Goal: Task Accomplishment & Management: Manage account settings

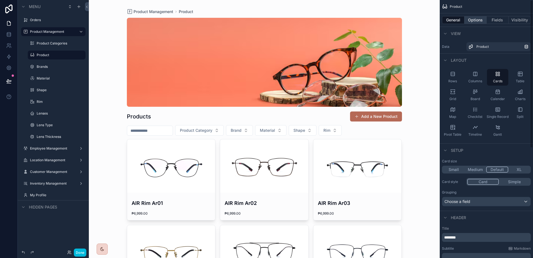
click at [478, 22] on button "Options" at bounding box center [475, 20] width 22 height 8
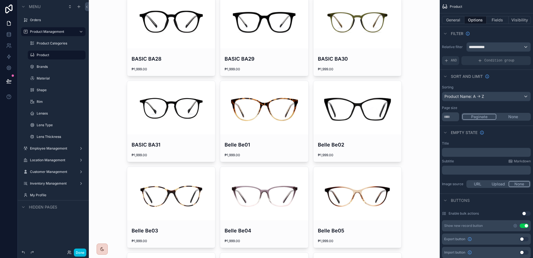
scroll to position [658, 0]
click at [510, 47] on div "**********" at bounding box center [499, 46] width 64 height 9
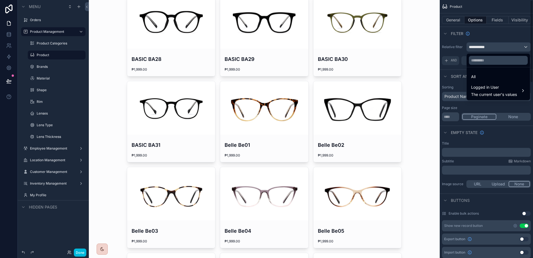
click at [510, 47] on div "scrollable content" at bounding box center [266, 129] width 533 height 258
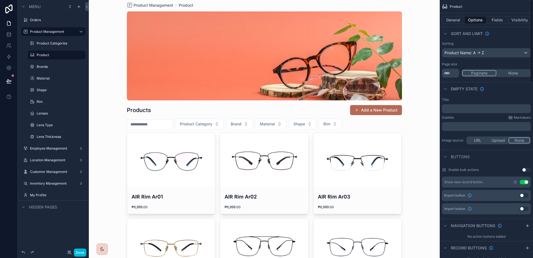
scroll to position [0, 0]
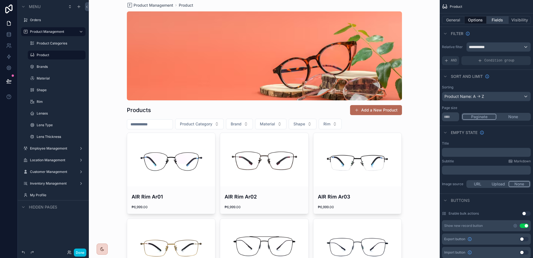
click at [495, 21] on button "Fields" at bounding box center [497, 20] width 22 height 8
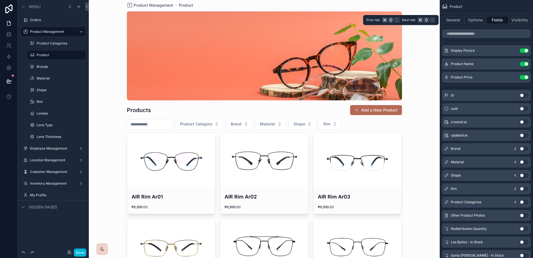
click at [508, 19] on button "Fields" at bounding box center [497, 20] width 22 height 8
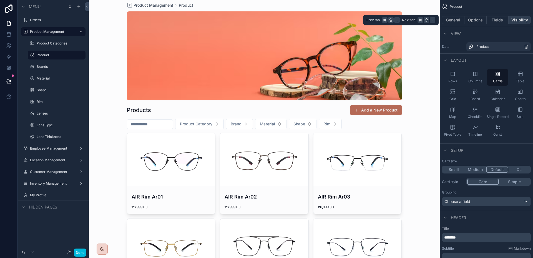
click at [513, 19] on button "Visibility" at bounding box center [519, 20] width 22 height 8
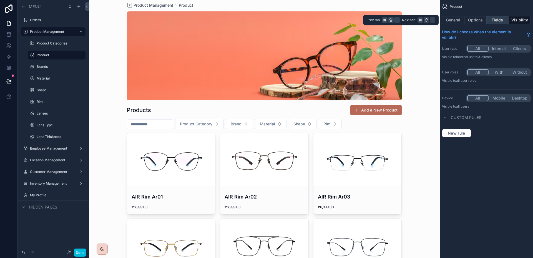
click at [497, 17] on button "Fields" at bounding box center [497, 20] width 22 height 8
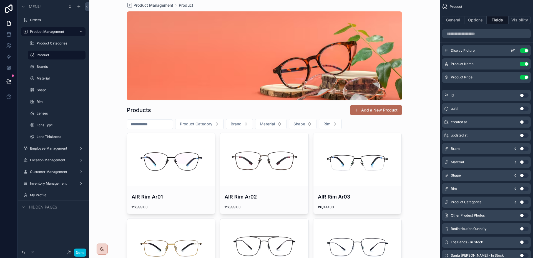
click at [512, 52] on icon "scrollable content" at bounding box center [513, 50] width 4 height 4
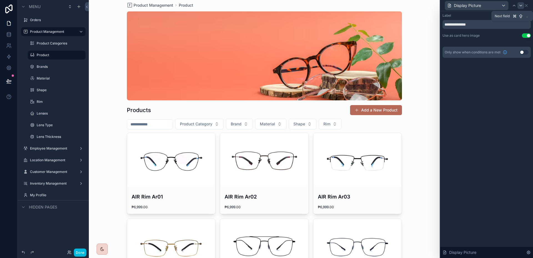
click at [523, 4] on icon at bounding box center [520, 5] width 4 height 4
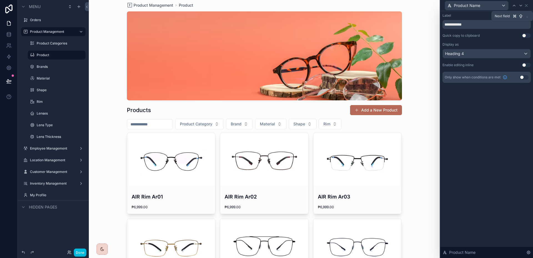
click at [523, 4] on icon at bounding box center [520, 5] width 4 height 4
click at [499, 51] on div "Default" at bounding box center [487, 53] width 88 height 9
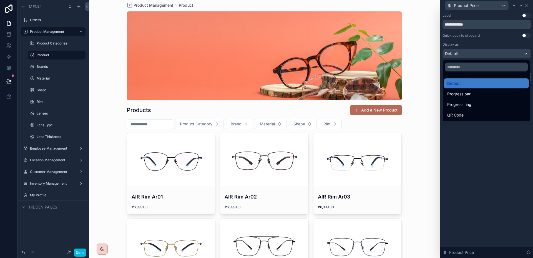
click at [499, 51] on div at bounding box center [486, 129] width 93 height 258
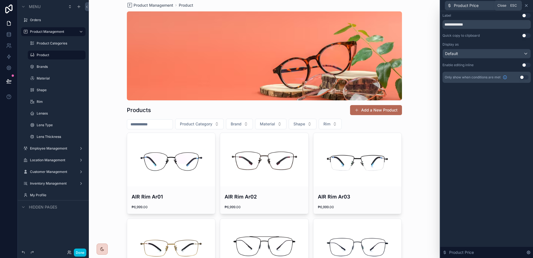
click at [526, 6] on icon at bounding box center [526, 5] width 4 height 4
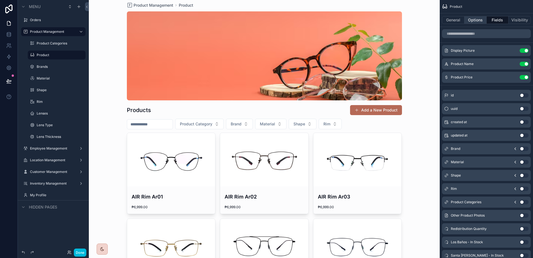
click at [481, 23] on button "Options" at bounding box center [475, 20] width 22 height 8
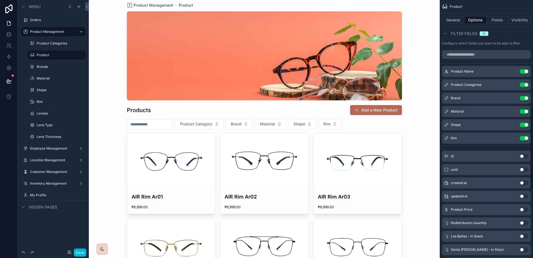
scroll to position [332, 0]
click at [513, 74] on icon "scrollable content" at bounding box center [513, 71] width 4 height 4
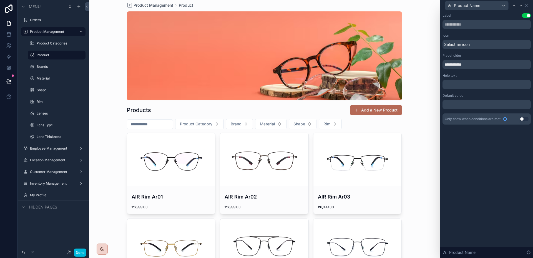
click at [457, 43] on span "Select an icon" at bounding box center [457, 45] width 26 height 6
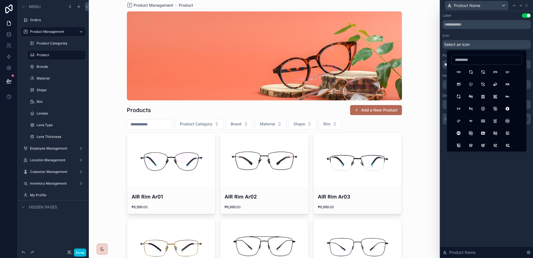
click at [482, 35] on div "Icon" at bounding box center [486, 35] width 88 height 4
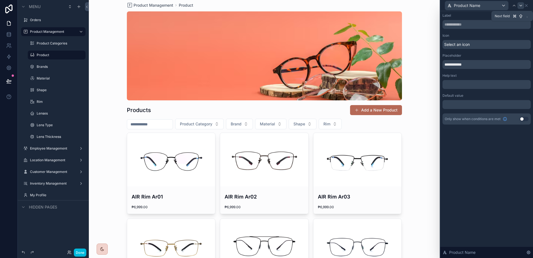
click at [523, 7] on icon at bounding box center [520, 5] width 4 height 4
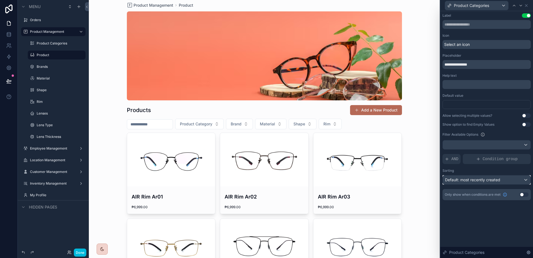
click at [497, 178] on span "Default: most recently created" at bounding box center [472, 179] width 55 height 5
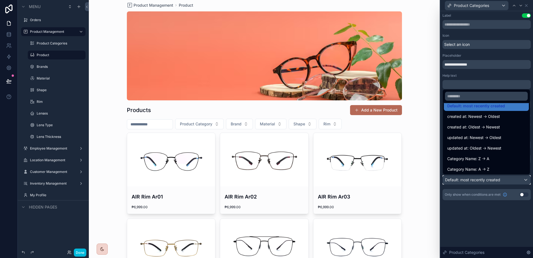
scroll to position [8, 0]
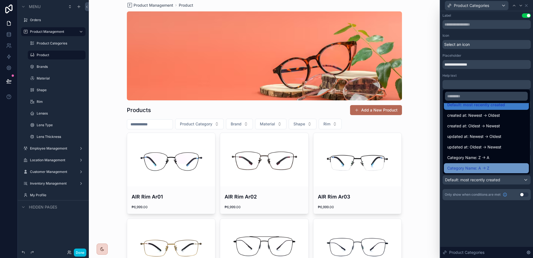
click at [489, 166] on div "Category Name: A -> Z" at bounding box center [486, 168] width 78 height 7
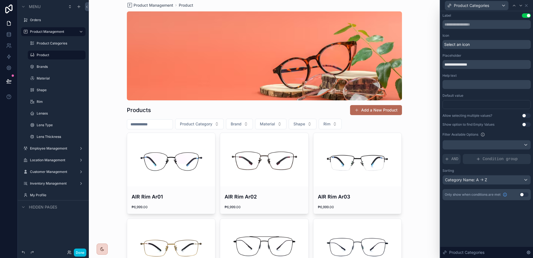
click at [209, 123] on span "Product Category" at bounding box center [196, 124] width 32 height 6
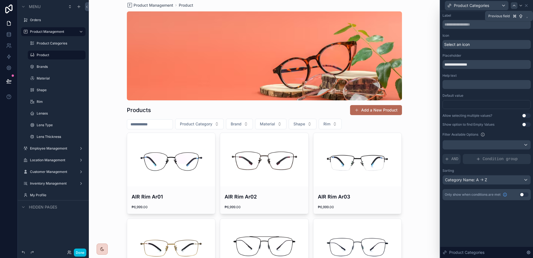
click at [513, 5] on icon at bounding box center [514, 5] width 4 height 4
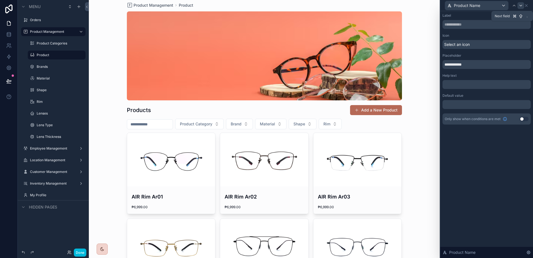
click at [520, 5] on icon at bounding box center [521, 5] width 2 height 1
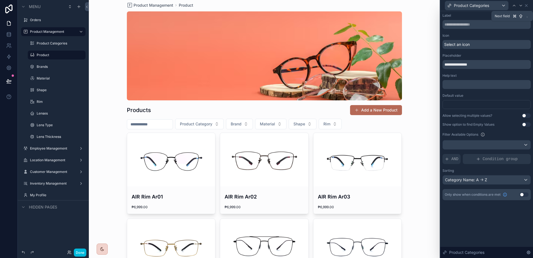
click at [520, 5] on icon at bounding box center [521, 5] width 2 height 1
click at [468, 179] on span "Default: most recently created" at bounding box center [472, 179] width 55 height 5
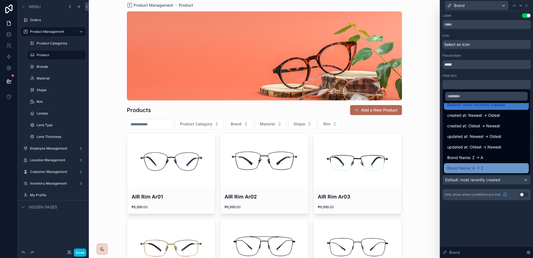
click at [472, 167] on span "Brand Name: A -> Z" at bounding box center [465, 168] width 36 height 7
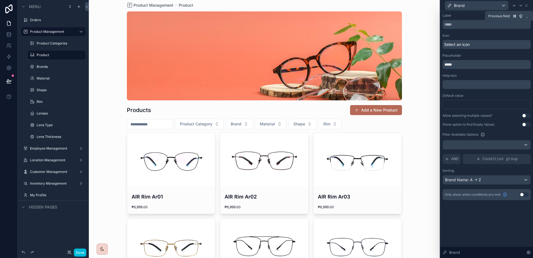
click at [514, 6] on icon at bounding box center [514, 5] width 4 height 4
click at [527, 15] on button "Use setting" at bounding box center [526, 15] width 9 height 4
click at [207, 126] on span "Product Category" at bounding box center [196, 124] width 32 height 6
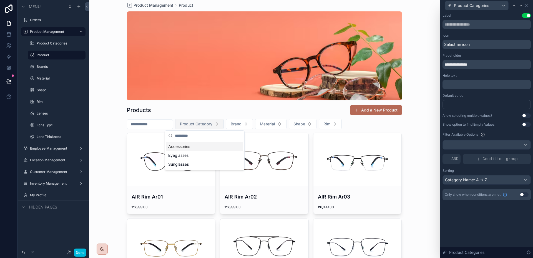
click at [207, 126] on span "Product Category" at bounding box center [196, 124] width 32 height 6
click at [241, 126] on span "Brand" at bounding box center [236, 124] width 11 height 6
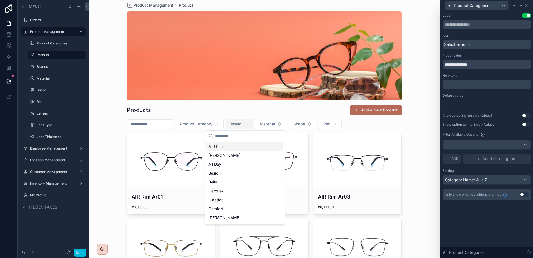
click at [241, 126] on span "Brand" at bounding box center [236, 124] width 11 height 6
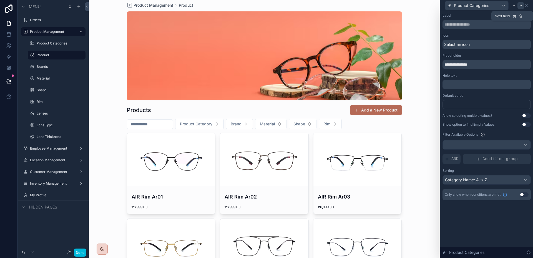
click at [521, 5] on icon at bounding box center [520, 5] width 4 height 4
click at [520, 5] on icon at bounding box center [520, 5] width 4 height 4
click at [488, 174] on div "Sorting Default: most recently created" at bounding box center [486, 176] width 88 height 16
click at [485, 178] on span "Default: most recently created" at bounding box center [472, 179] width 55 height 5
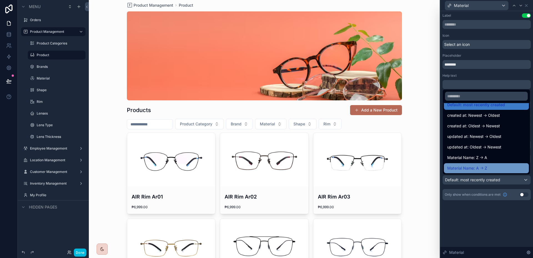
click at [485, 164] on div "Material Name: A -> Z" at bounding box center [486, 168] width 85 height 10
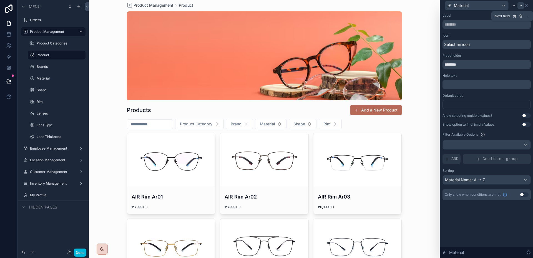
click at [521, 7] on icon at bounding box center [520, 5] width 4 height 4
click at [464, 175] on div "Default: most recently created" at bounding box center [487, 179] width 88 height 9
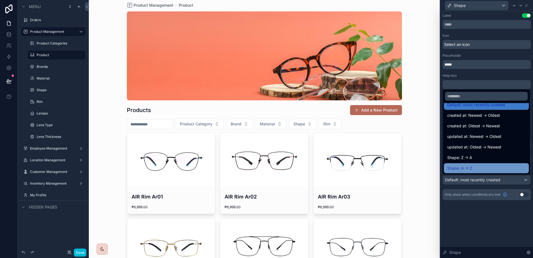
click at [477, 167] on div "Shape: A -> Z" at bounding box center [486, 168] width 78 height 7
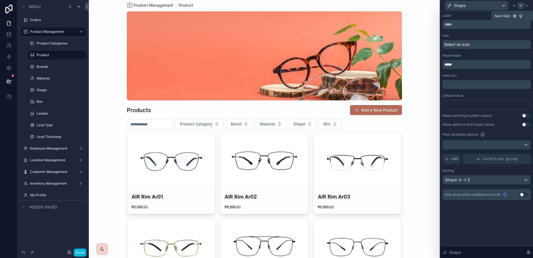
click at [520, 6] on icon at bounding box center [520, 5] width 4 height 4
click at [505, 177] on div "Default: most recently created" at bounding box center [487, 179] width 88 height 9
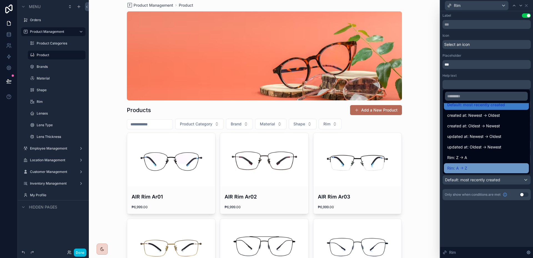
click at [480, 165] on div "Rim: A -> Z" at bounding box center [486, 168] width 78 height 7
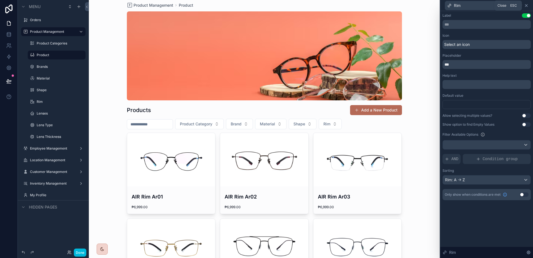
click at [527, 5] on icon at bounding box center [526, 5] width 4 height 4
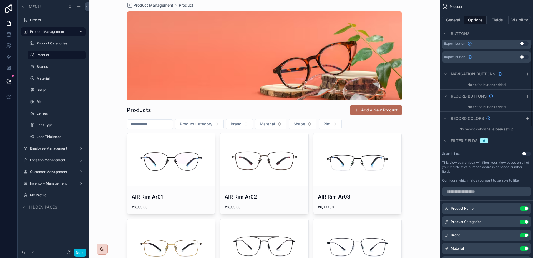
scroll to position [56, 0]
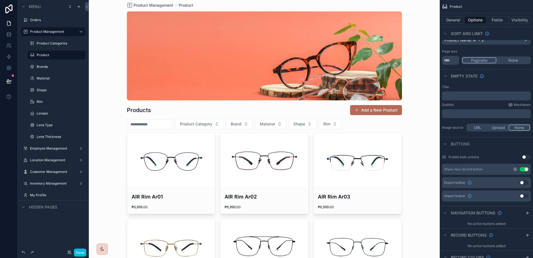
click at [513, 168] on icon "scrollable content" at bounding box center [515, 169] width 4 height 4
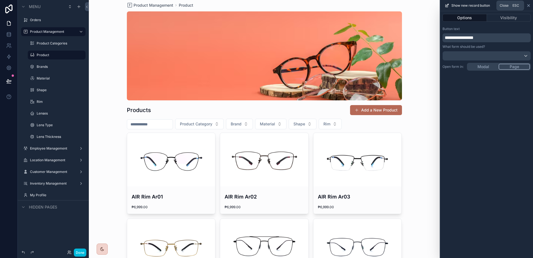
click at [527, 5] on icon at bounding box center [528, 5] width 4 height 4
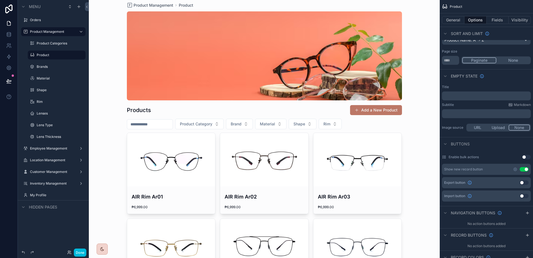
click at [376, 107] on button "Add a New Product" at bounding box center [376, 110] width 52 height 10
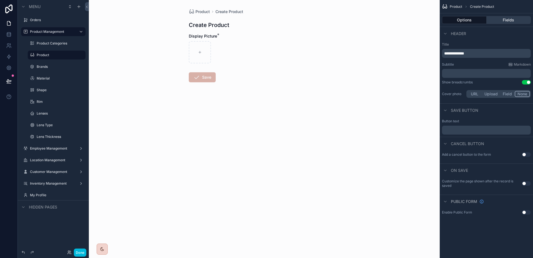
click at [514, 20] on button "Fields" at bounding box center [508, 20] width 44 height 8
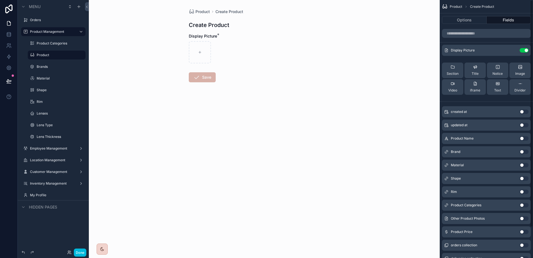
click at [522, 140] on button "Use setting" at bounding box center [524, 138] width 9 height 4
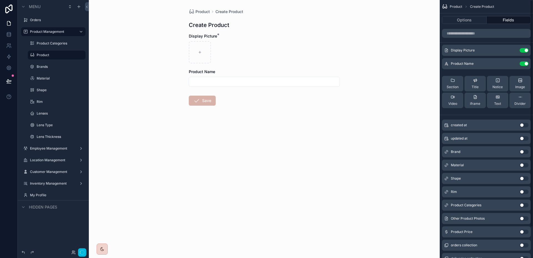
click at [523, 151] on button "Use setting" at bounding box center [524, 151] width 9 height 4
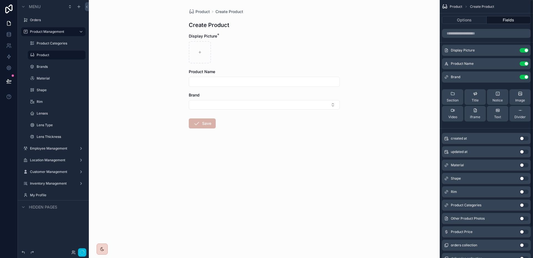
click at [523, 164] on button "Use setting" at bounding box center [524, 165] width 9 height 4
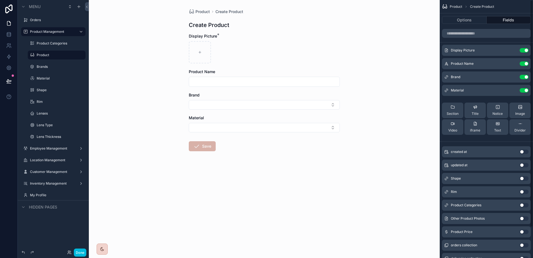
click at [525, 178] on button "Use setting" at bounding box center [524, 178] width 9 height 4
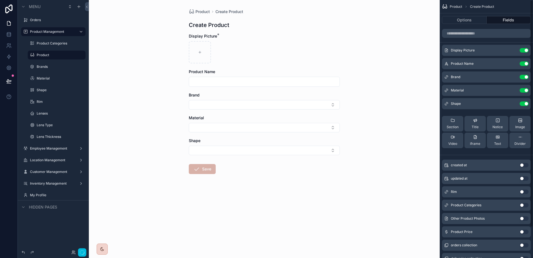
click at [525, 191] on button "Use setting" at bounding box center [524, 191] width 9 height 4
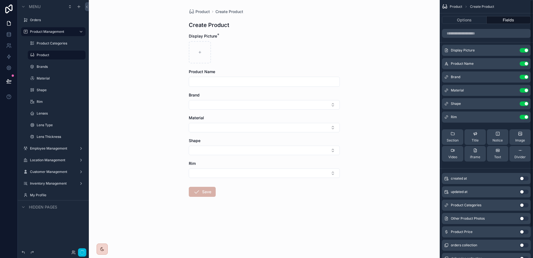
click at [526, 203] on button "Use setting" at bounding box center [524, 205] width 9 height 4
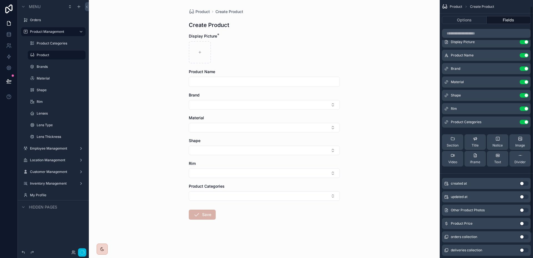
scroll to position [10, 0]
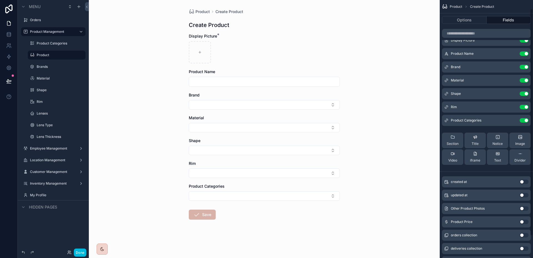
click at [524, 208] on button "Use setting" at bounding box center [524, 208] width 9 height 4
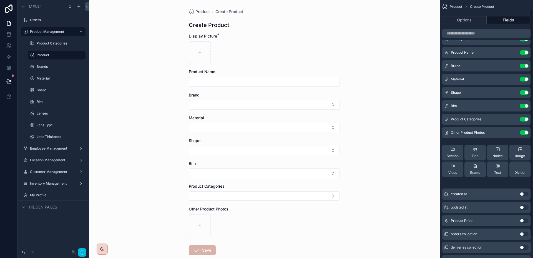
click at [523, 219] on button "Use setting" at bounding box center [524, 220] width 9 height 4
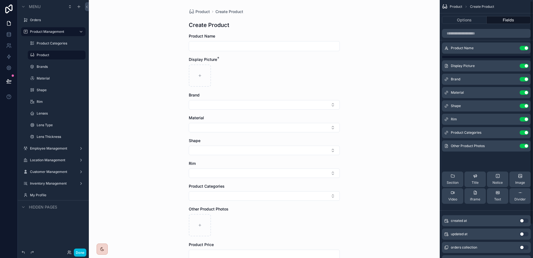
scroll to position [0, 0]
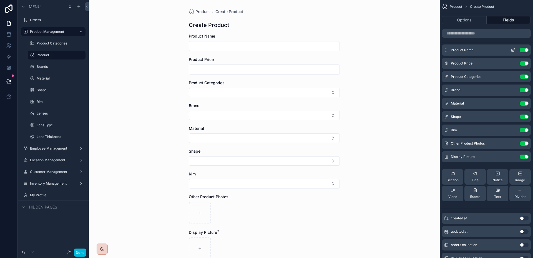
click at [514, 50] on icon "scrollable content" at bounding box center [513, 50] width 4 height 4
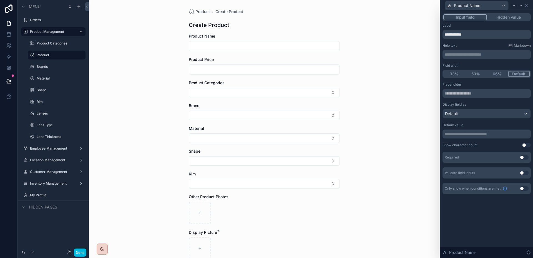
click at [477, 74] on button "50%" at bounding box center [476, 74] width 22 height 6
click at [522, 7] on icon at bounding box center [520, 5] width 4 height 4
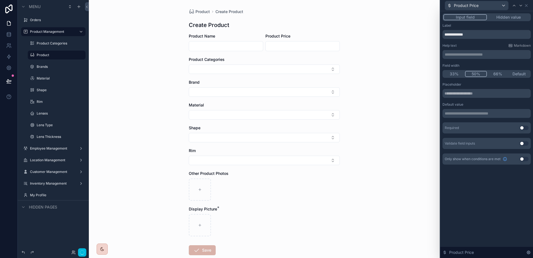
click at [478, 72] on button "50%" at bounding box center [476, 74] width 22 height 6
click at [516, 5] on icon at bounding box center [514, 5] width 4 height 4
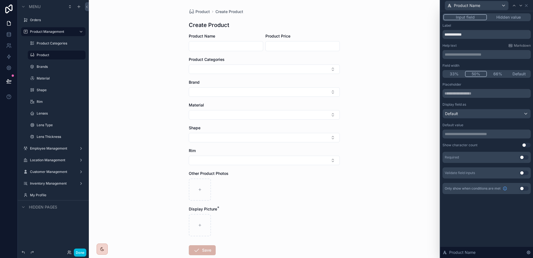
click at [523, 158] on button "Use setting" at bounding box center [524, 157] width 9 height 4
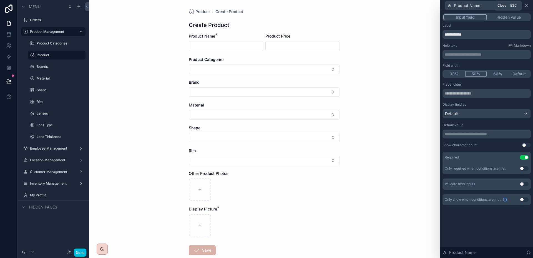
click at [526, 5] on icon at bounding box center [526, 5] width 2 height 2
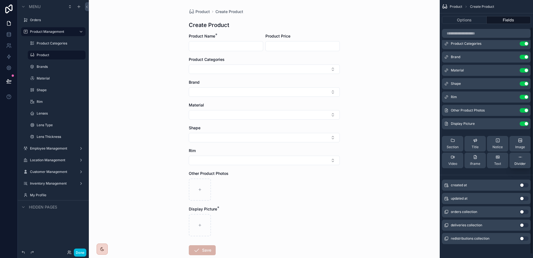
scroll to position [35, 0]
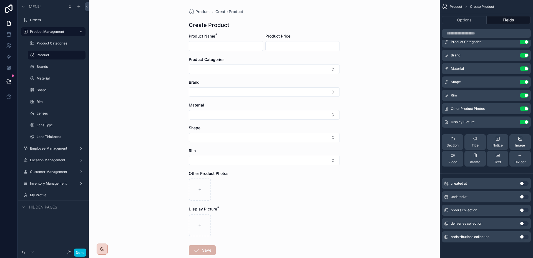
click at [516, 152] on button "Divider" at bounding box center [519, 159] width 21 height 16
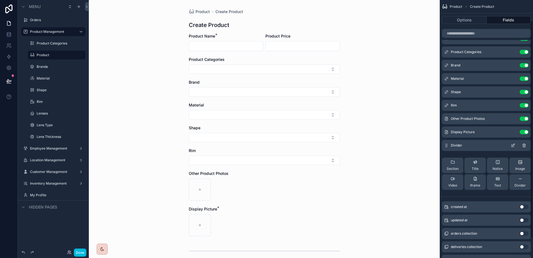
scroll to position [24, 0]
click at [513, 146] on icon "scrollable content" at bounding box center [513, 146] width 4 height 4
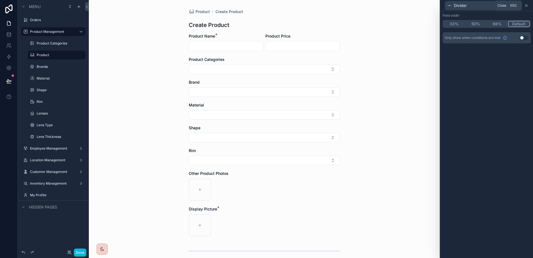
click at [526, 6] on icon at bounding box center [526, 5] width 4 height 4
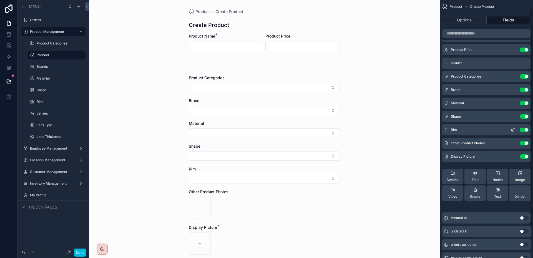
scroll to position [0, 0]
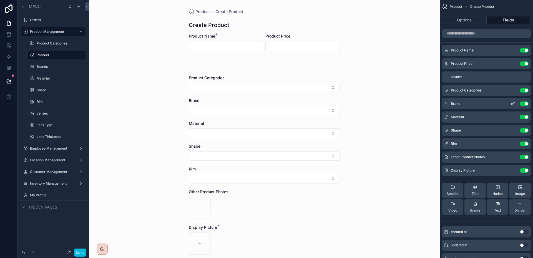
click at [511, 104] on icon "scrollable content" at bounding box center [513, 103] width 4 height 4
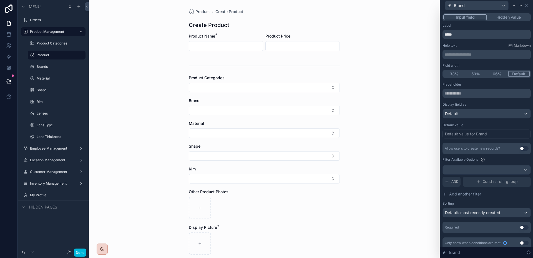
click at [470, 74] on button "50%" at bounding box center [476, 74] width 22 height 6
click at [520, 5] on icon at bounding box center [521, 5] width 2 height 1
click at [477, 71] on button "50%" at bounding box center [476, 74] width 22 height 6
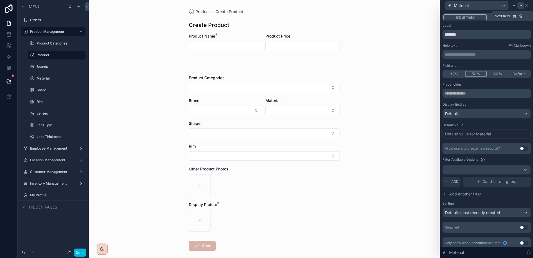
click at [520, 6] on icon at bounding box center [521, 5] width 2 height 1
click at [475, 72] on button "50%" at bounding box center [476, 74] width 22 height 6
click at [520, 5] on icon at bounding box center [521, 5] width 2 height 1
click at [479, 71] on button "50%" at bounding box center [476, 74] width 22 height 6
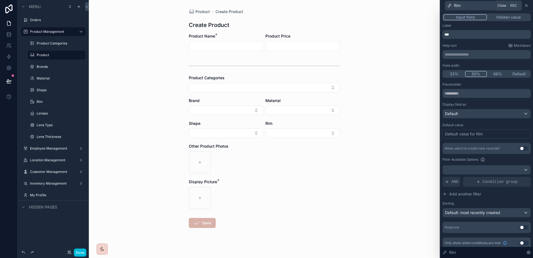
click at [527, 5] on icon at bounding box center [526, 5] width 4 height 4
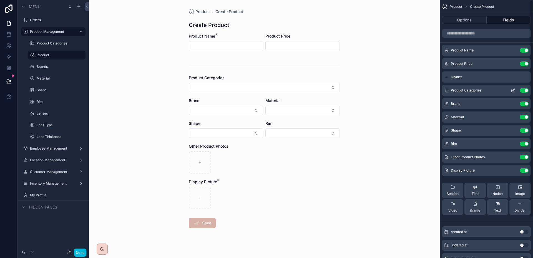
click at [512, 90] on icon "scrollable content" at bounding box center [513, 90] width 2 height 2
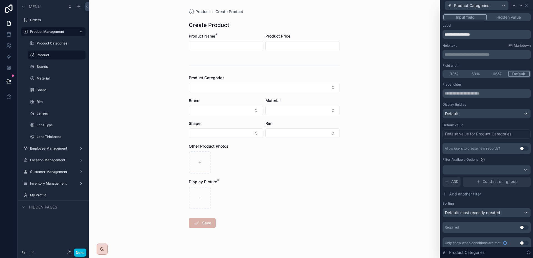
scroll to position [4, 0]
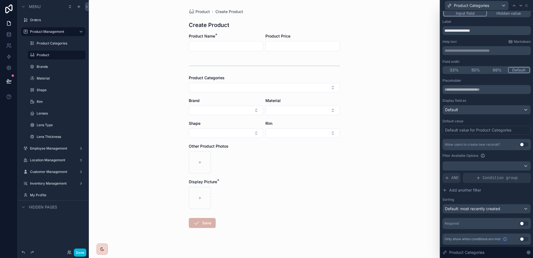
click at [528, 6] on div "Product Categories" at bounding box center [486, 5] width 88 height 11
click at [528, 6] on icon at bounding box center [526, 5] width 4 height 4
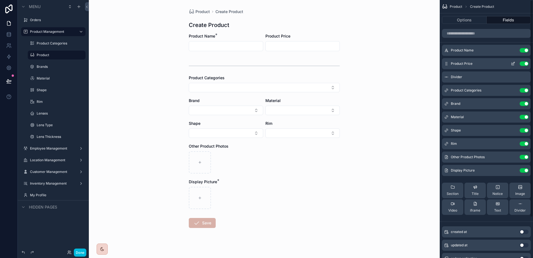
click at [514, 63] on icon "scrollable content" at bounding box center [514, 62] width 1 height 1
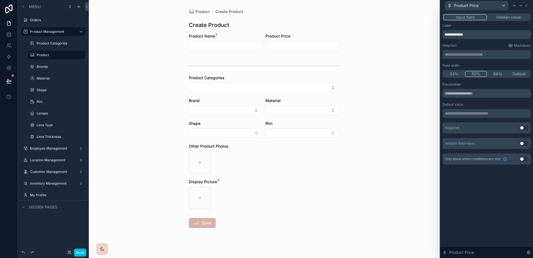
click at [524, 126] on button "Use setting" at bounding box center [524, 127] width 9 height 4
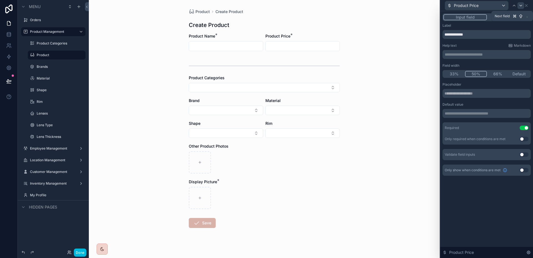
click at [520, 7] on icon at bounding box center [520, 5] width 4 height 4
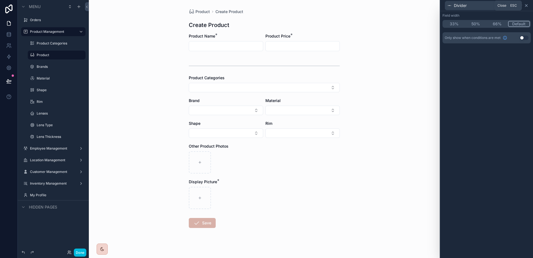
click at [526, 6] on icon at bounding box center [526, 5] width 4 height 4
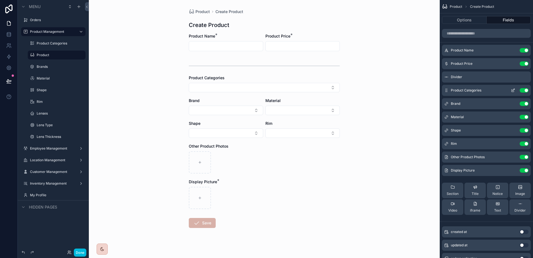
click at [512, 89] on icon "scrollable content" at bounding box center [513, 90] width 4 height 4
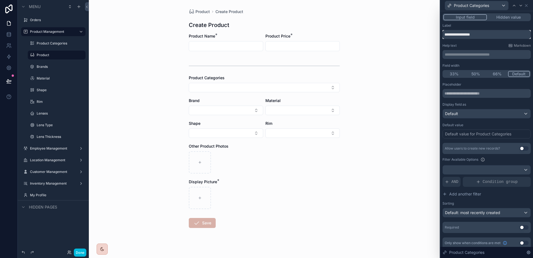
click at [488, 38] on input "**********" at bounding box center [486, 34] width 88 height 9
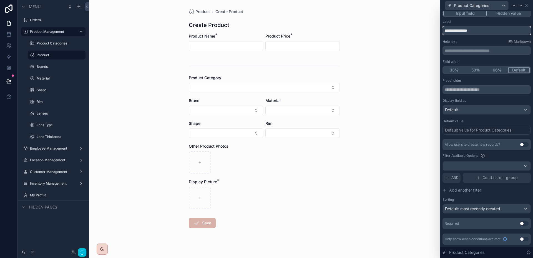
type input "**********"
click at [521, 220] on div "Required Use setting" at bounding box center [486, 223] width 88 height 11
click at [521, 222] on button "Use setting" at bounding box center [524, 223] width 9 height 4
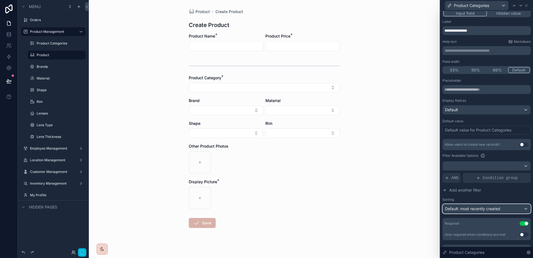
click at [506, 211] on div "Default: most recently created" at bounding box center [487, 208] width 88 height 9
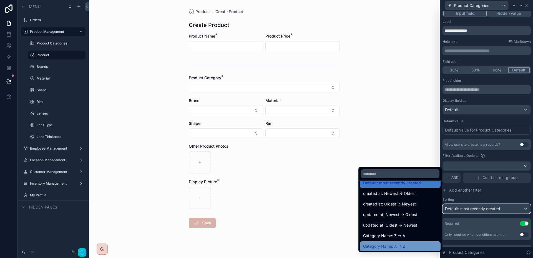
scroll to position [8, 0]
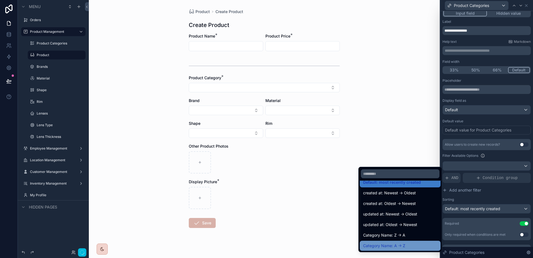
click at [404, 241] on div "Category Name: A -> Z" at bounding box center [400, 245] width 81 height 10
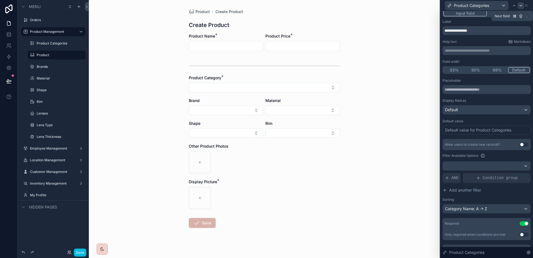
click at [520, 5] on icon at bounding box center [521, 5] width 2 height 1
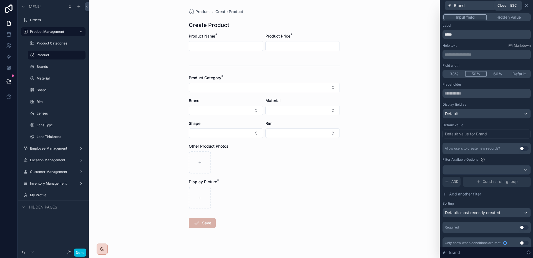
click at [526, 5] on icon at bounding box center [526, 5] width 2 height 2
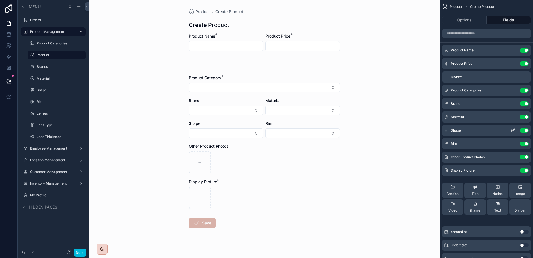
click at [512, 131] on icon "scrollable content" at bounding box center [513, 130] width 4 height 4
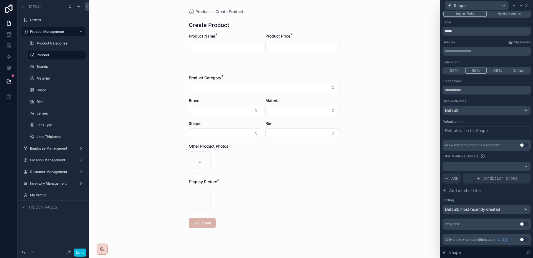
scroll to position [4, 0]
click at [520, 238] on button "Use setting" at bounding box center [524, 238] width 9 height 4
click at [520, 226] on div "Required Use setting" at bounding box center [486, 223] width 88 height 11
click at [520, 224] on button "Use setting" at bounding box center [524, 223] width 9 height 4
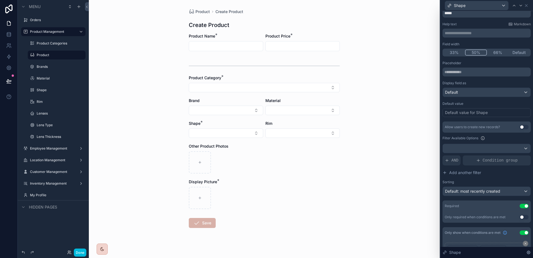
scroll to position [43, 0]
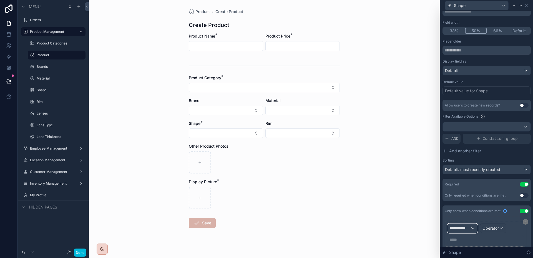
click at [466, 227] on span "**********" at bounding box center [460, 228] width 21 height 6
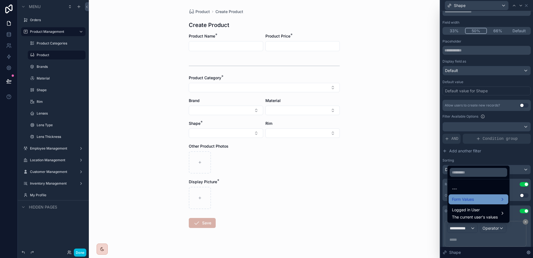
click at [472, 200] on span "Form Values" at bounding box center [463, 199] width 22 height 7
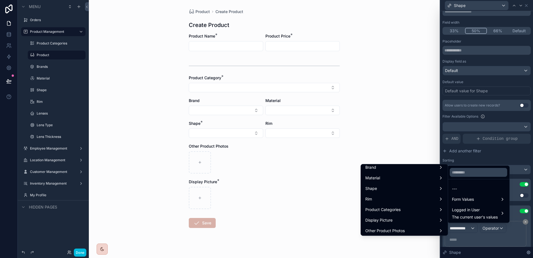
scroll to position [66, 0]
click at [428, 199] on div "Product Categories" at bounding box center [404, 198] width 78 height 7
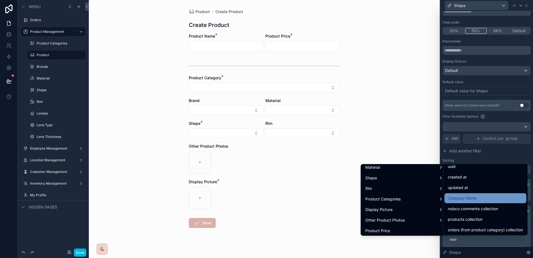
scroll to position [15, 0]
click at [475, 200] on span "Category Name" at bounding box center [462, 197] width 29 height 7
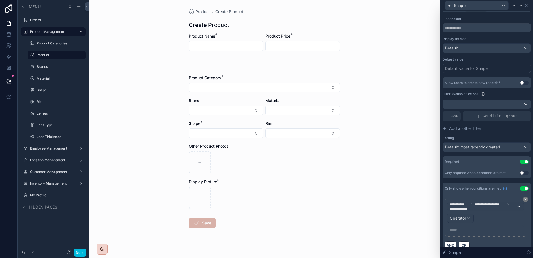
scroll to position [74, 0]
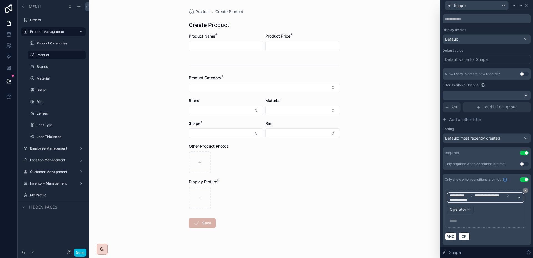
click at [501, 196] on span "**********" at bounding box center [490, 195] width 31 height 4
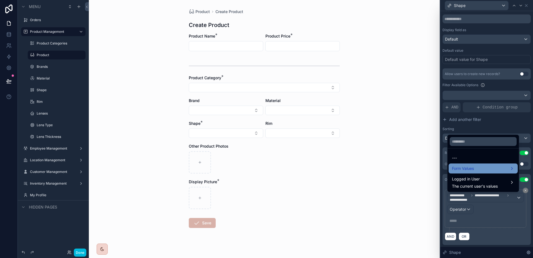
click at [489, 165] on div "Form Values" at bounding box center [483, 168] width 62 height 7
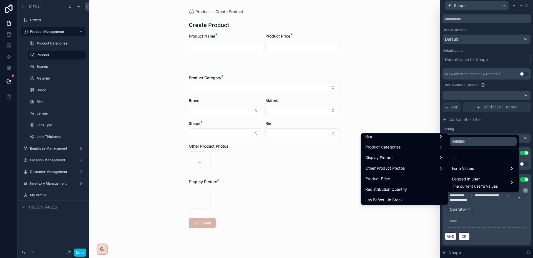
scroll to position [78, 0]
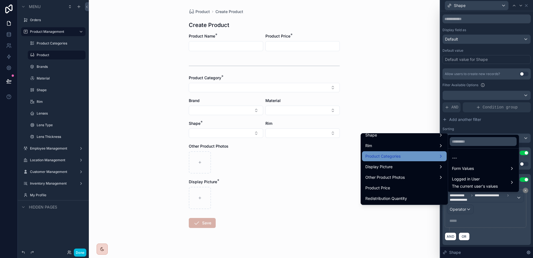
click at [420, 157] on div "Product Categories" at bounding box center [404, 156] width 78 height 7
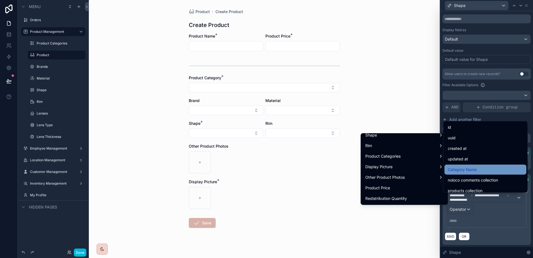
click at [468, 165] on div "Category Name" at bounding box center [485, 169] width 82 height 10
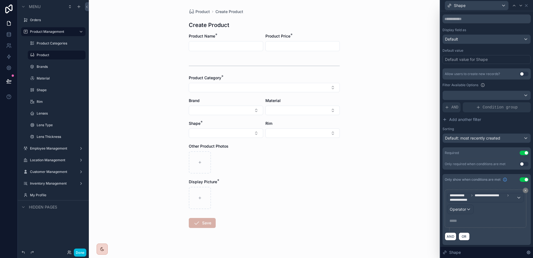
click at [467, 216] on div "***** ﻿" at bounding box center [485, 220] width 77 height 9
click at [464, 218] on p "***** ﻿" at bounding box center [485, 221] width 73 height 6
click at [468, 216] on div "***** ﻿" at bounding box center [485, 220] width 77 height 9
click at [465, 207] on span "Operator" at bounding box center [458, 208] width 16 height 5
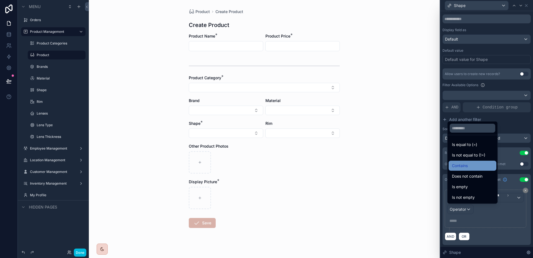
click at [472, 168] on div "Contains" at bounding box center [472, 165] width 41 height 7
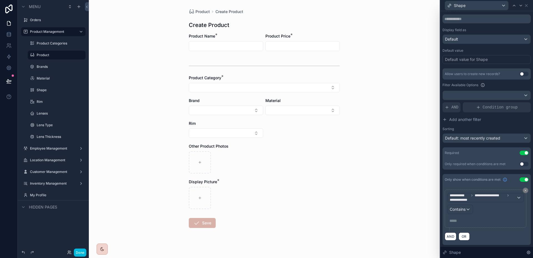
click at [465, 216] on div "***** ﻿" at bounding box center [485, 220] width 77 height 9
click at [461, 219] on p "***** ﻿" at bounding box center [485, 221] width 73 height 6
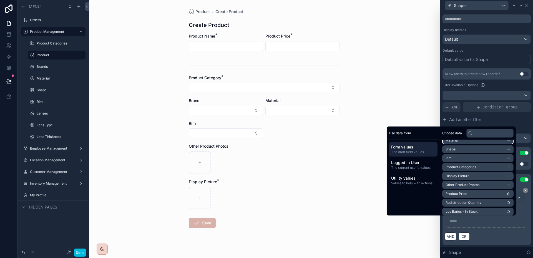
scroll to position [60, 0]
click at [476, 166] on li "Product Categories" at bounding box center [477, 165] width 71 height 8
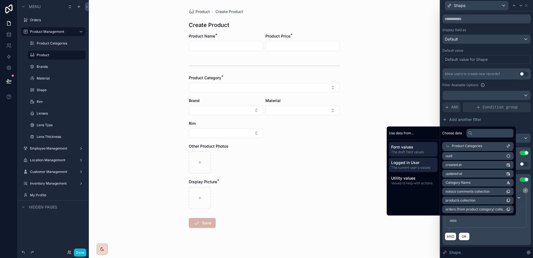
click at [427, 163] on span "Logged in User" at bounding box center [413, 163] width 44 height 6
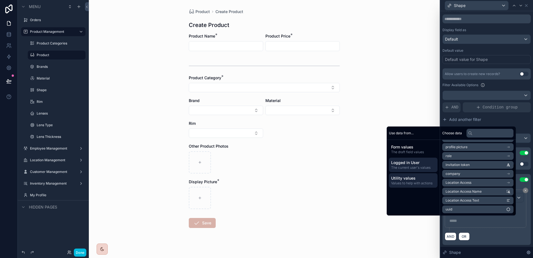
click at [419, 176] on span "Utility values" at bounding box center [413, 178] width 44 height 6
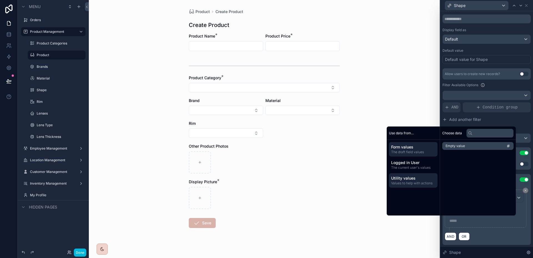
click at [417, 152] on span "The draft field values" at bounding box center [413, 152] width 44 height 4
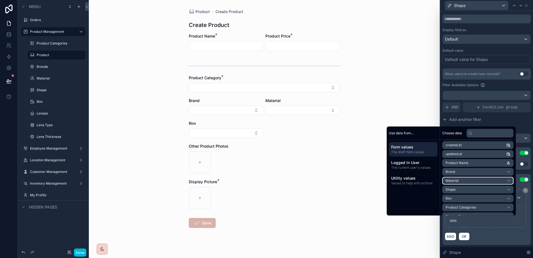
scroll to position [74, 0]
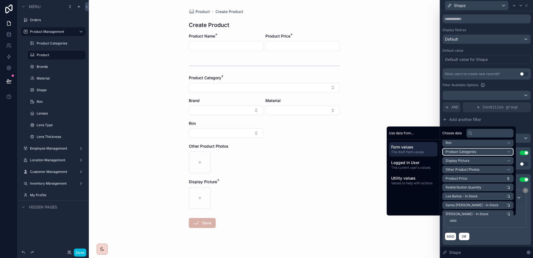
click at [482, 153] on li "Product Categories" at bounding box center [477, 152] width 71 height 8
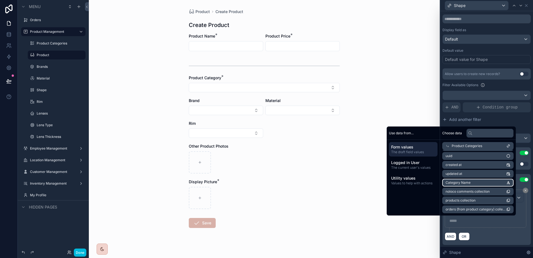
click at [480, 183] on li "Category Name" at bounding box center [477, 182] width 71 height 8
click at [479, 182] on li "Category Name" at bounding box center [477, 182] width 71 height 8
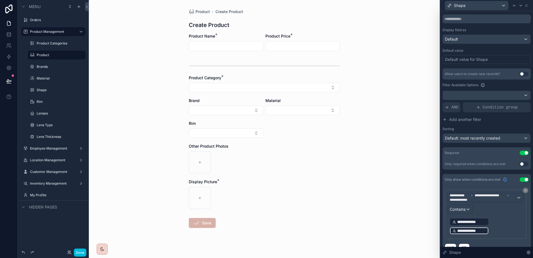
click at [501, 229] on p "**********" at bounding box center [485, 226] width 73 height 18
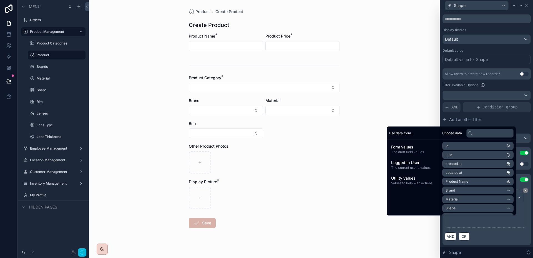
click at [505, 233] on div "AND OR" at bounding box center [487, 236] width 84 height 8
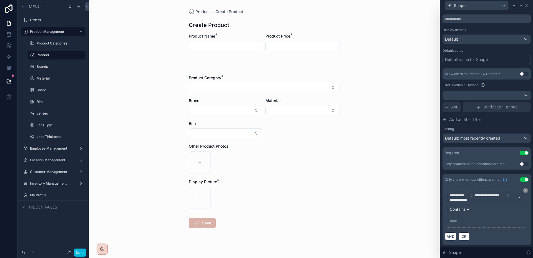
click at [498, 220] on p "***** ﻿" at bounding box center [485, 221] width 73 height 6
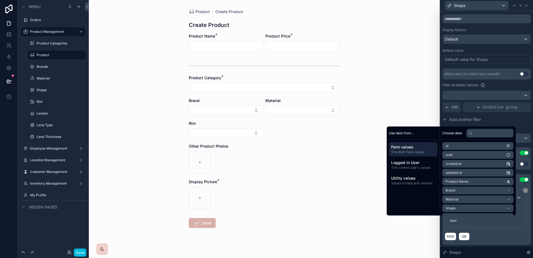
click at [502, 228] on div "**********" at bounding box center [487, 210] width 84 height 42
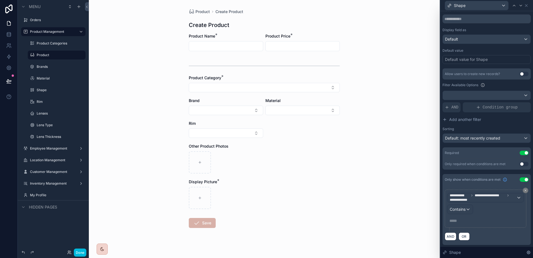
click at [497, 222] on p "***** ﻿" at bounding box center [485, 221] width 73 height 6
click at [495, 208] on div "**********" at bounding box center [485, 208] width 77 height 33
click at [520, 181] on button "Use setting" at bounding box center [524, 179] width 9 height 4
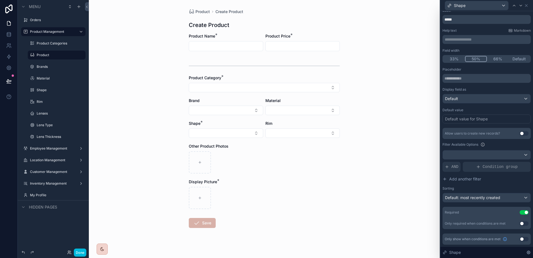
click at [520, 224] on button "Use setting" at bounding box center [524, 223] width 9 height 4
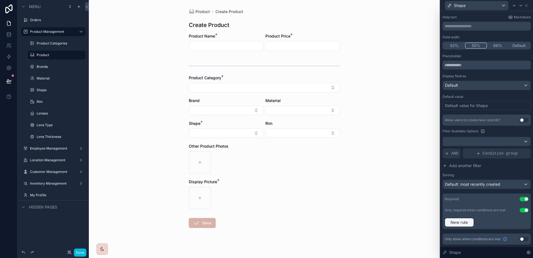
click at [457, 223] on span "New rule" at bounding box center [459, 222] width 22 height 5
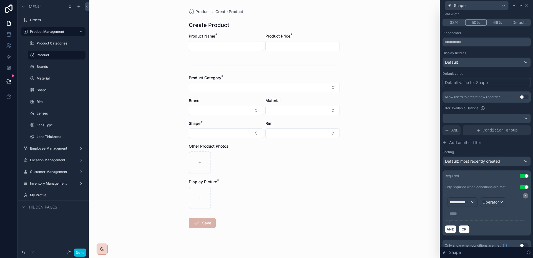
scroll to position [58, 0]
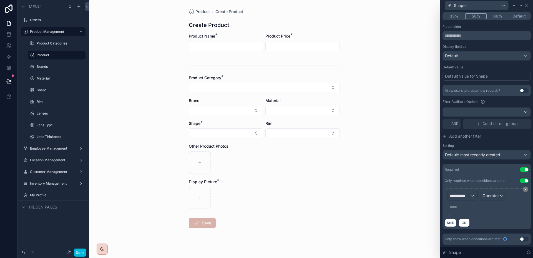
click at [469, 200] on div "**********" at bounding box center [485, 201] width 77 height 21
click at [469, 196] on span "**********" at bounding box center [460, 196] width 21 height 6
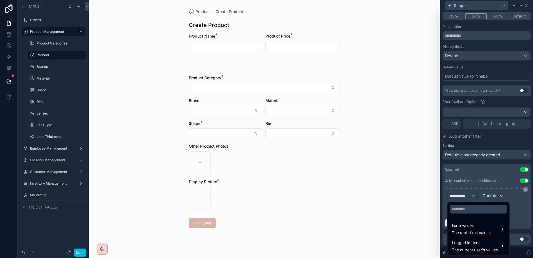
click at [523, 180] on div at bounding box center [486, 129] width 93 height 258
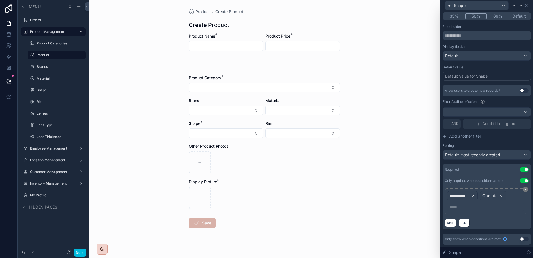
click at [523, 180] on button "Use setting" at bounding box center [524, 180] width 9 height 4
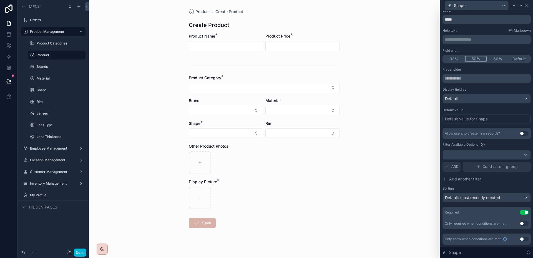
click at [520, 239] on button "Use setting" at bounding box center [524, 238] width 9 height 4
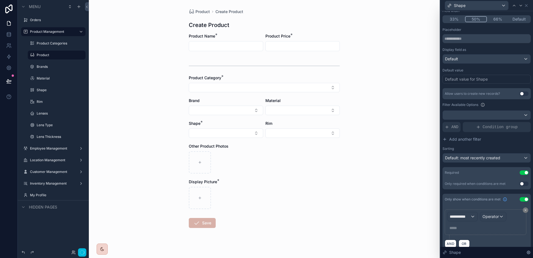
scroll to position [62, 0]
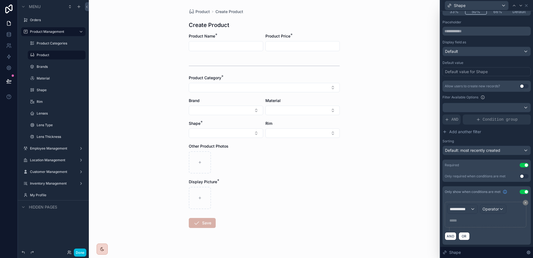
click at [520, 191] on button "Use setting" at bounding box center [524, 191] width 9 height 4
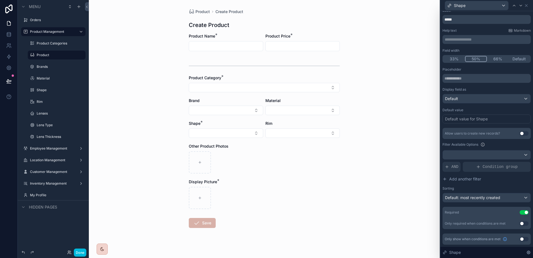
click at [520, 221] on button "Use setting" at bounding box center [524, 223] width 9 height 4
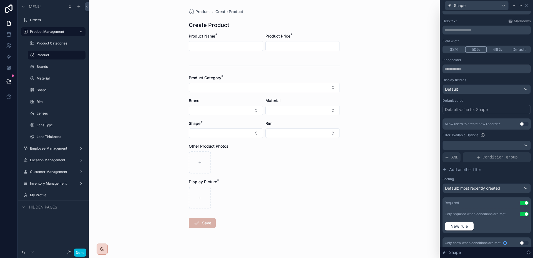
scroll to position [28, 0]
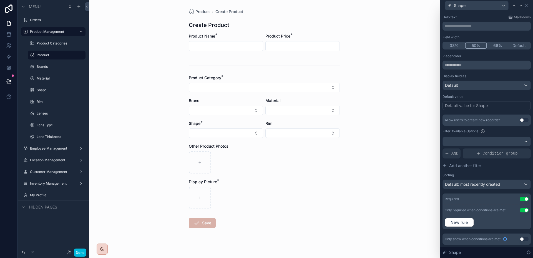
click at [521, 211] on button "Use setting" at bounding box center [524, 210] width 9 height 4
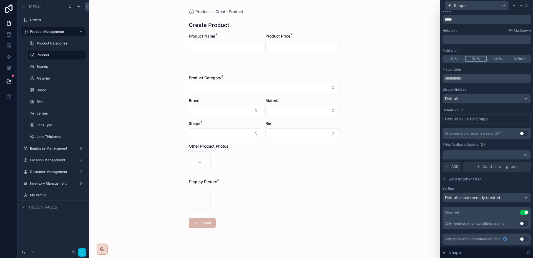
scroll to position [15, 0]
click at [520, 237] on button "Use setting" at bounding box center [524, 238] width 9 height 4
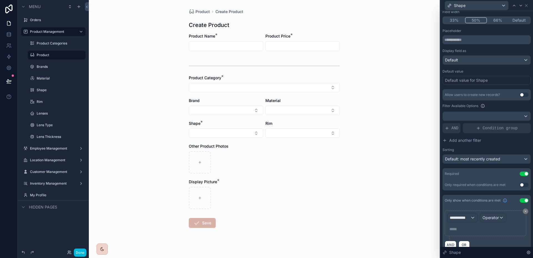
scroll to position [62, 0]
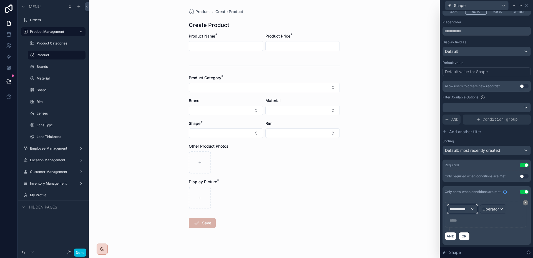
click at [464, 208] on span "**********" at bounding box center [460, 209] width 21 height 6
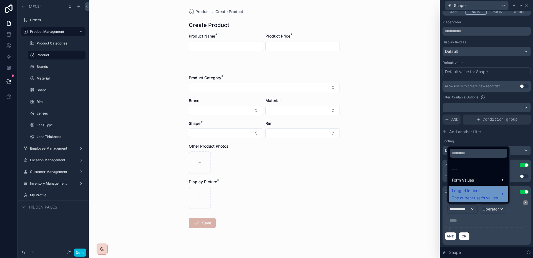
click at [476, 188] on span "Logged in User" at bounding box center [475, 190] width 46 height 7
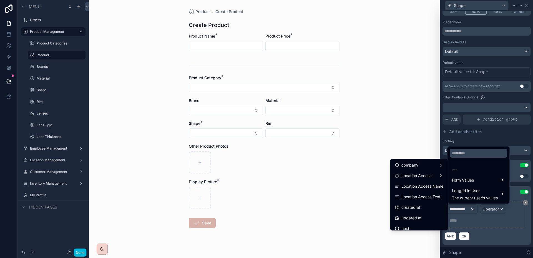
scroll to position [120, 0]
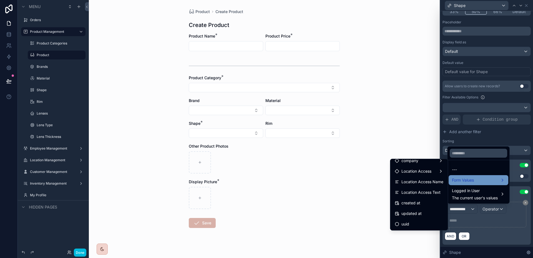
click at [475, 182] on div "Form Values" at bounding box center [478, 180] width 53 height 7
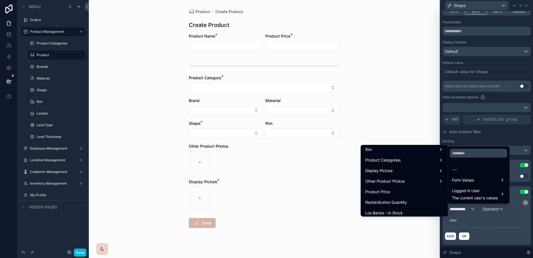
scroll to position [60, 0]
click at [419, 182] on div "Product Categories" at bounding box center [404, 185] width 78 height 7
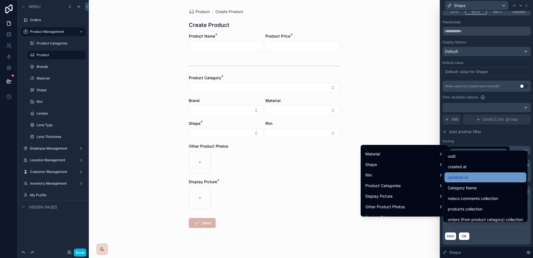
scroll to position [15, 0]
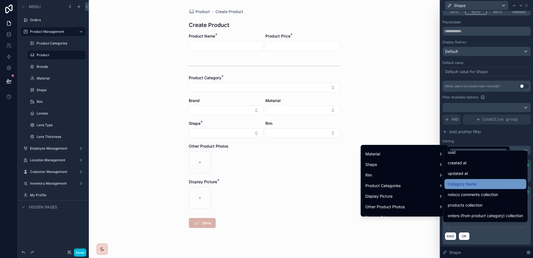
click at [464, 183] on span "Category Name" at bounding box center [462, 183] width 29 height 7
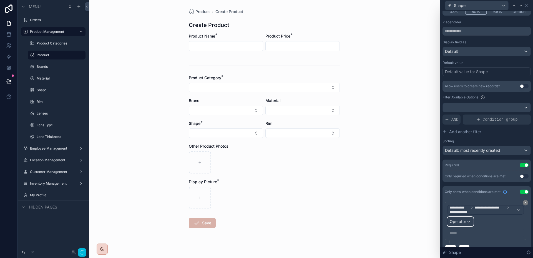
click at [468, 220] on div "Operator" at bounding box center [460, 221] width 26 height 9
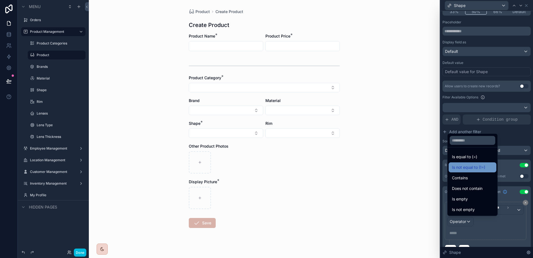
click at [470, 168] on span "Is not equal to (!=)" at bounding box center [468, 167] width 33 height 7
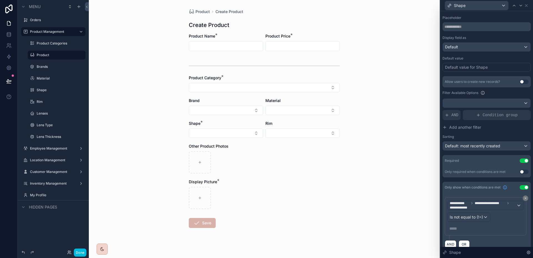
scroll to position [74, 0]
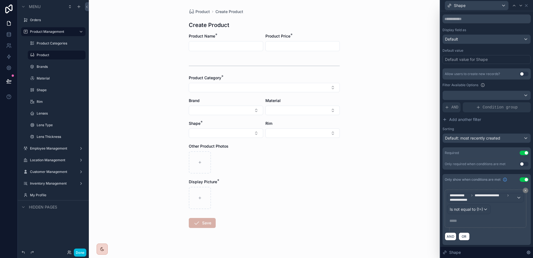
click at [474, 225] on div "**********" at bounding box center [486, 208] width 82 height 38
click at [471, 221] on p "***** ﻿" at bounding box center [485, 221] width 73 height 6
click at [51, 42] on label "Product Categories" at bounding box center [56, 43] width 38 height 4
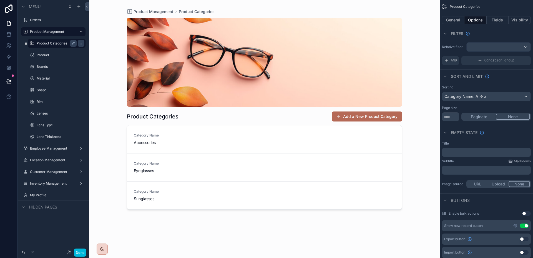
click at [149, 143] on div "scrollable content" at bounding box center [264, 125] width 284 height 251
click at [158, 137] on span "Category Name" at bounding box center [175, 135] width 83 height 4
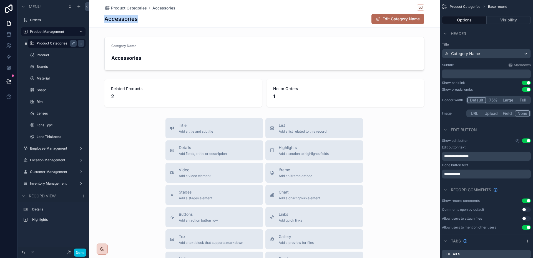
drag, startPoint x: 138, startPoint y: 19, endPoint x: 103, endPoint y: 19, distance: 35.2
click at [104, 19] on div "Accessories Edit Category Name" at bounding box center [264, 19] width 320 height 11
copy h1 "Accessories"
click at [40, 53] on label "Product" at bounding box center [56, 55] width 38 height 4
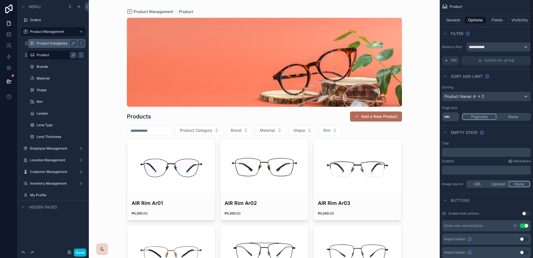
click at [379, 117] on button "Add a New Product" at bounding box center [376, 116] width 52 height 10
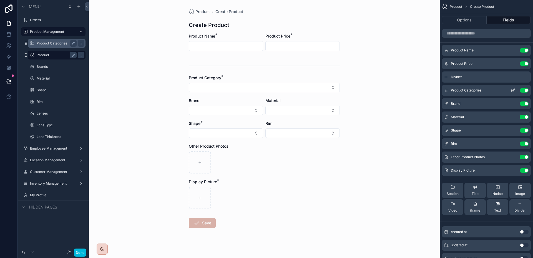
click at [511, 91] on icon "scrollable content" at bounding box center [513, 90] width 4 height 4
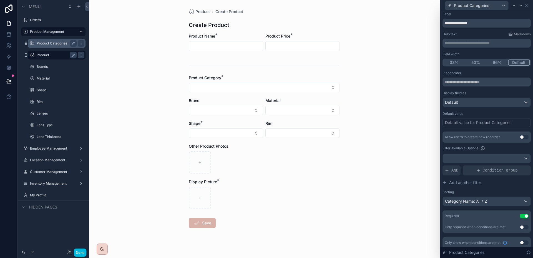
scroll to position [15, 0]
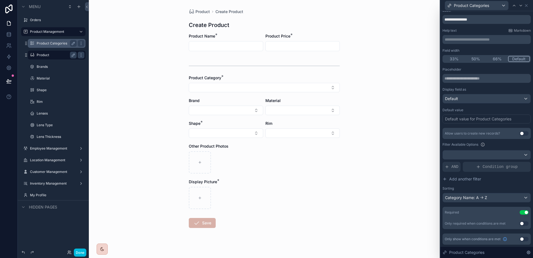
click at [520, 238] on button "Use setting" at bounding box center [524, 238] width 9 height 4
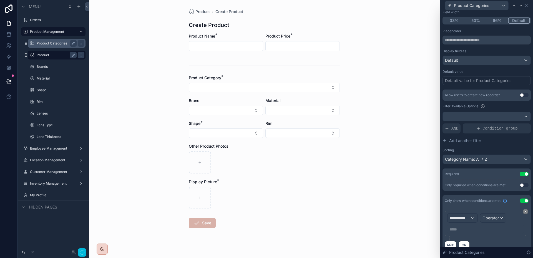
scroll to position [62, 0]
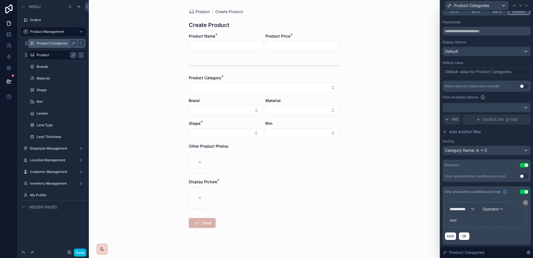
click at [482, 219] on p "***** ﻿" at bounding box center [485, 220] width 73 height 6
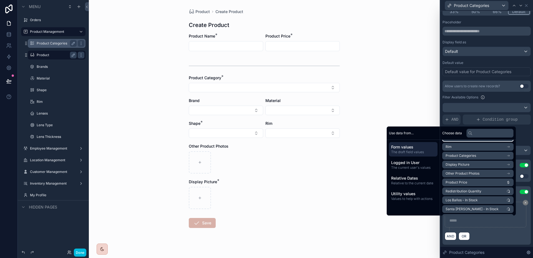
scroll to position [75, 0]
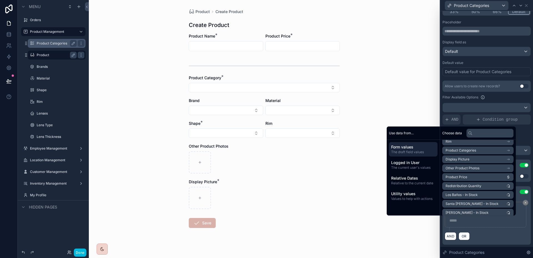
click at [498, 219] on p "***** ﻿" at bounding box center [485, 220] width 73 height 6
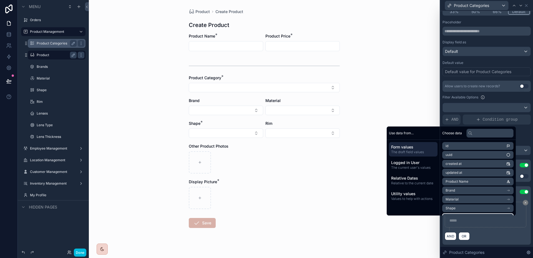
click at [497, 221] on p "***** ﻿" at bounding box center [485, 220] width 73 height 6
click at [525, 214] on div "**********" at bounding box center [486, 220] width 88 height 47
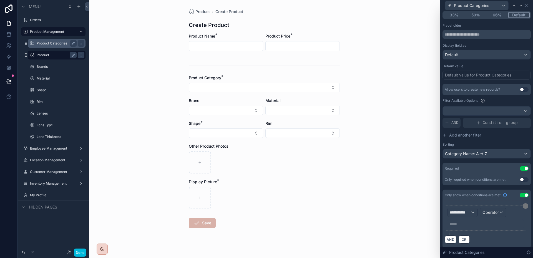
scroll to position [62, 0]
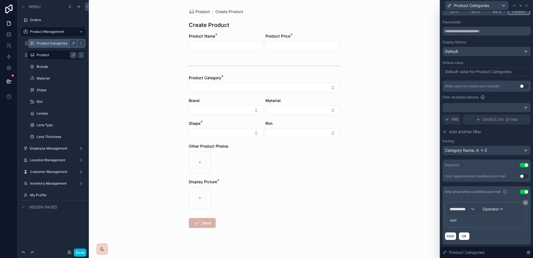
click at [520, 191] on button "Use setting" at bounding box center [524, 191] width 9 height 4
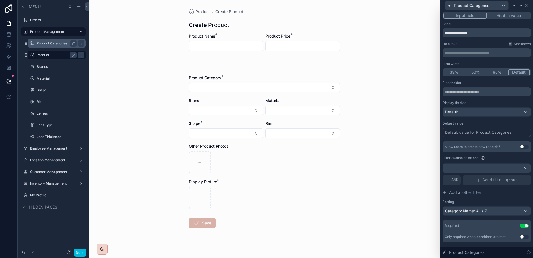
scroll to position [0, 0]
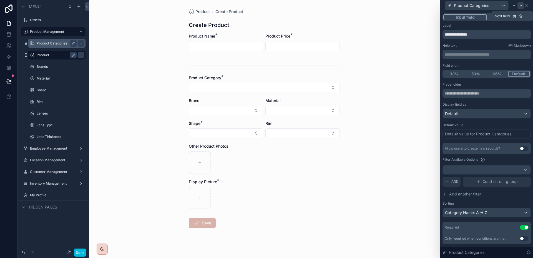
click at [521, 4] on icon at bounding box center [520, 5] width 4 height 4
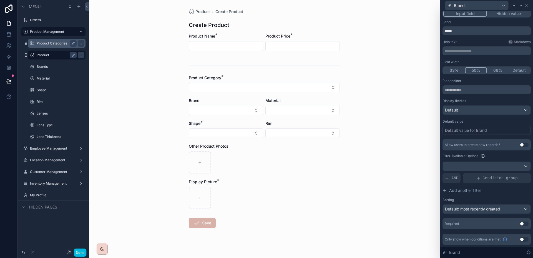
scroll to position [4, 0]
click at [520, 224] on button "Use setting" at bounding box center [524, 223] width 9 height 4
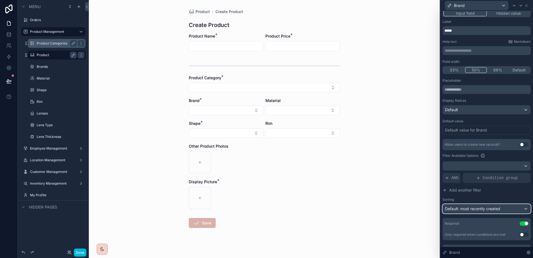
click at [495, 211] on span "Default: most recently created" at bounding box center [472, 209] width 55 height 6
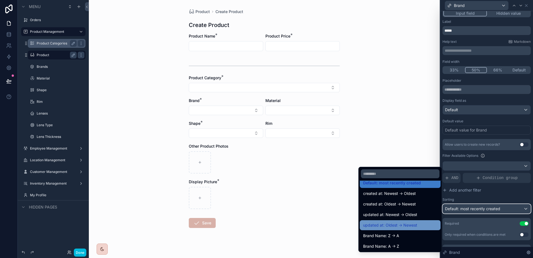
scroll to position [8, 0]
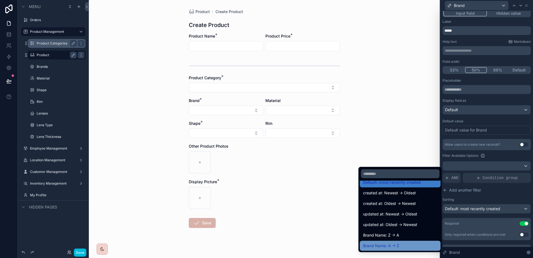
click at [406, 242] on div "Brand Name: A -> Z" at bounding box center [400, 245] width 74 height 7
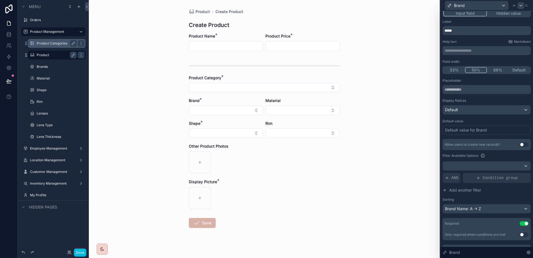
click at [521, 6] on icon at bounding box center [520, 5] width 4 height 4
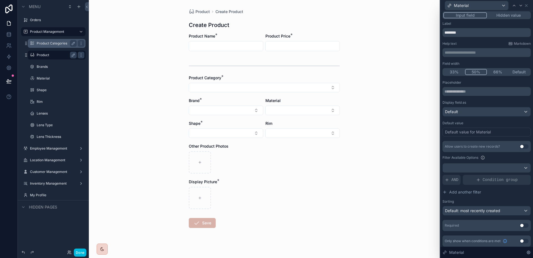
scroll to position [4, 0]
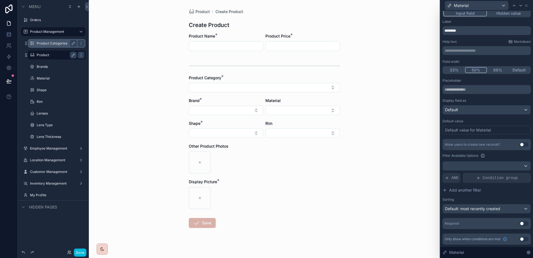
click at [520, 225] on button "Use setting" at bounding box center [524, 223] width 9 height 4
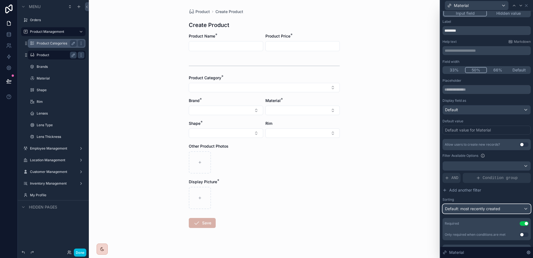
click at [512, 211] on div "Default: most recently created" at bounding box center [487, 208] width 88 height 9
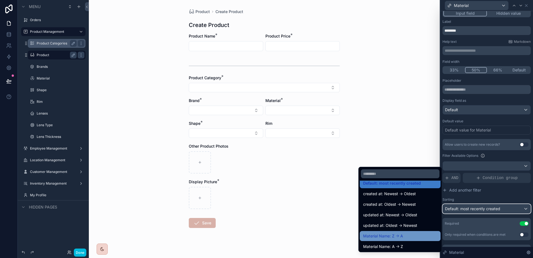
scroll to position [8, 0]
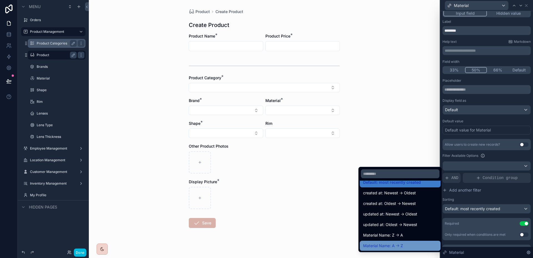
click at [399, 243] on span "Material Name: A -> Z" at bounding box center [383, 245] width 40 height 7
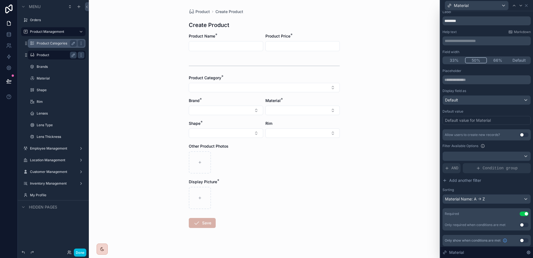
scroll to position [15, 0]
click at [518, 7] on icon at bounding box center [520, 5] width 4 height 4
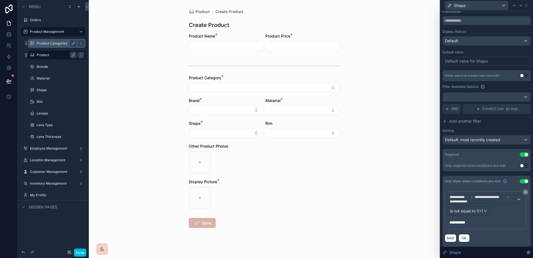
scroll to position [74, 0]
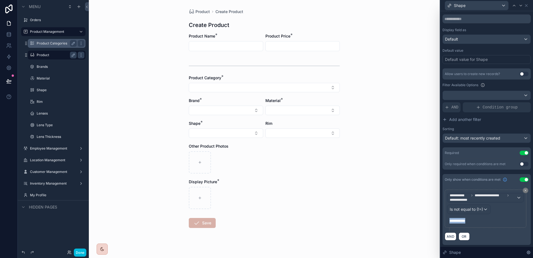
drag, startPoint x: 484, startPoint y: 218, endPoint x: 427, endPoint y: 222, distance: 57.3
click at [427, 222] on div "**********" at bounding box center [266, 129] width 533 height 258
click at [238, 86] on button "Select Button" at bounding box center [264, 87] width 151 height 9
click at [248, 110] on span "Accessories" at bounding box center [237, 110] width 22 height 6
click at [252, 89] on button "Accessories" at bounding box center [264, 88] width 151 height 11
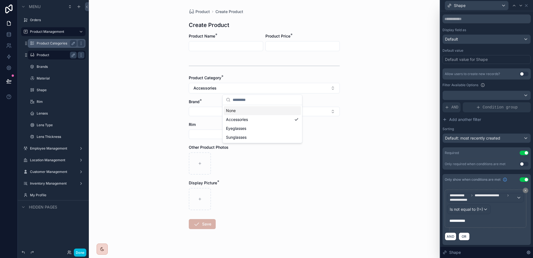
click at [242, 110] on div "None" at bounding box center [262, 110] width 77 height 9
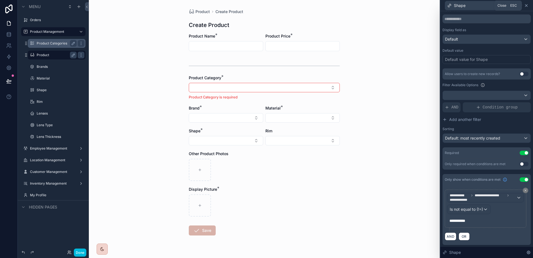
click at [527, 6] on icon at bounding box center [526, 5] width 4 height 4
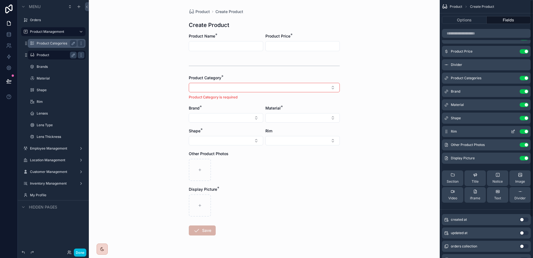
scroll to position [37, 0]
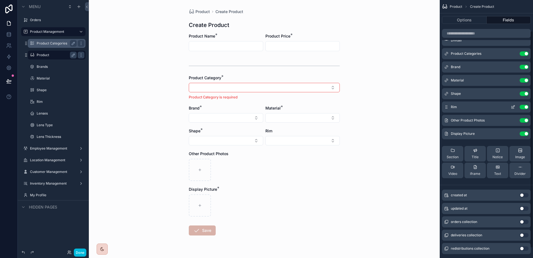
click at [515, 107] on icon "scrollable content" at bounding box center [513, 107] width 4 height 4
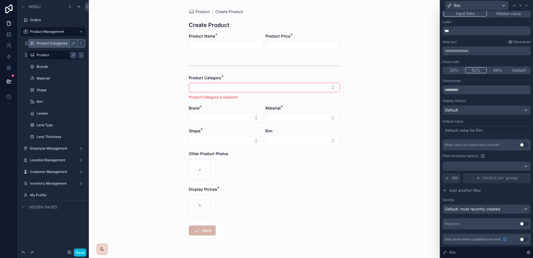
scroll to position [4, 0]
click at [522, 238] on button "Use setting" at bounding box center [524, 238] width 9 height 4
click at [519, 227] on div "Required Use setting" at bounding box center [486, 223] width 88 height 11
click at [520, 224] on button "Use setting" at bounding box center [524, 223] width 9 height 4
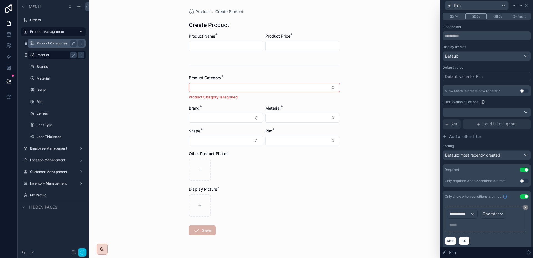
scroll to position [62, 0]
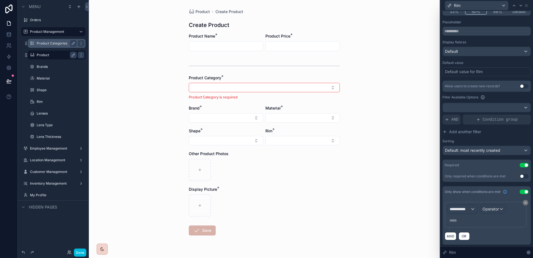
click at [485, 220] on p "***** ﻿" at bounding box center [485, 220] width 73 height 6
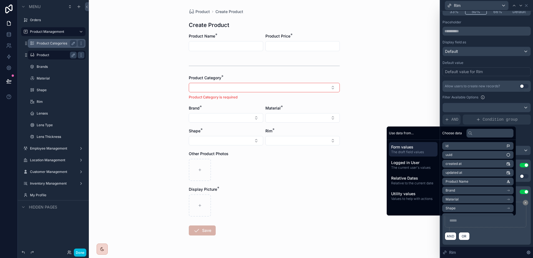
click at [477, 221] on p "***** ﻿" at bounding box center [485, 220] width 73 height 6
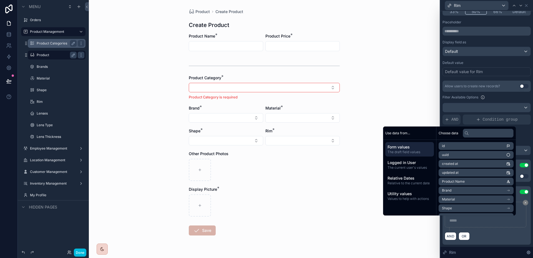
click at [470, 214] on li "Rim" at bounding box center [475, 217] width 75 height 8
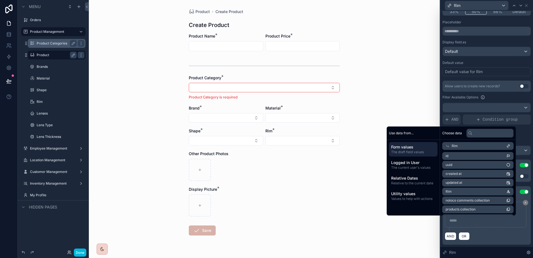
click at [480, 223] on div "***** ﻿" at bounding box center [485, 220] width 77 height 9
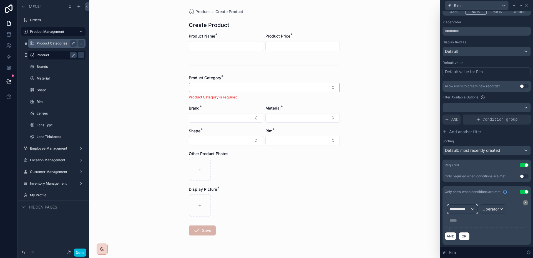
click at [468, 210] on span "**********" at bounding box center [460, 209] width 21 height 6
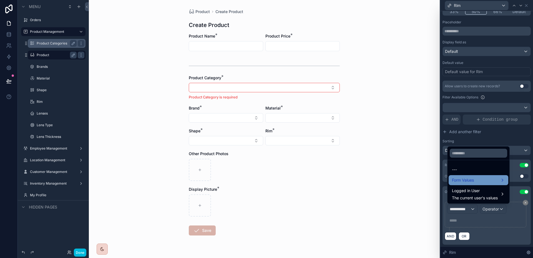
click at [488, 181] on div "Form Values" at bounding box center [478, 180] width 53 height 7
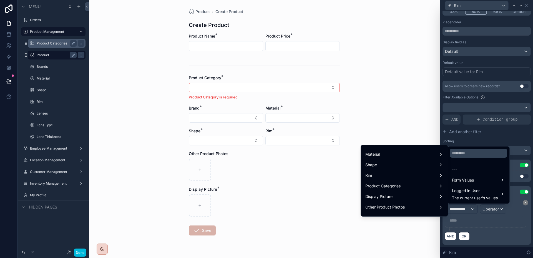
scroll to position [47, 0]
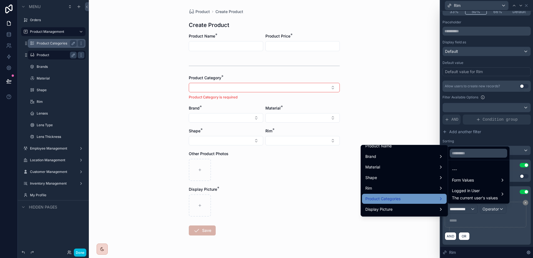
click at [420, 196] on div "Product Categories" at bounding box center [404, 198] width 78 height 7
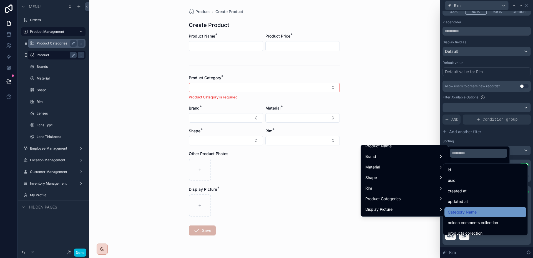
click at [466, 212] on span "Category Name" at bounding box center [462, 211] width 29 height 7
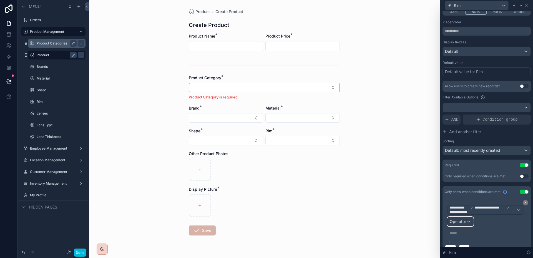
click at [467, 222] on div "Operator" at bounding box center [460, 221] width 26 height 9
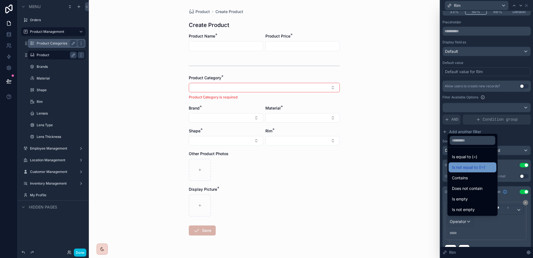
click at [470, 167] on span "Is not equal to (!=)" at bounding box center [468, 167] width 33 height 7
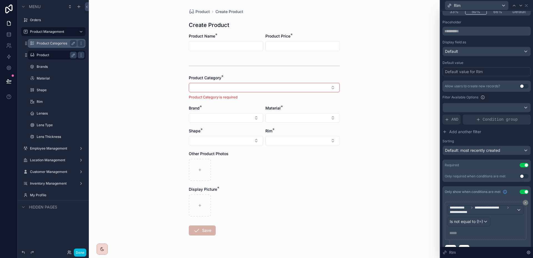
click at [466, 229] on div "***** ﻿" at bounding box center [485, 232] width 77 height 9
click at [464, 231] on p "***** ﻿" at bounding box center [485, 233] width 73 height 6
click at [243, 91] on button "Select Button" at bounding box center [264, 87] width 151 height 9
click at [242, 111] on span "Accessories" at bounding box center [237, 110] width 22 height 6
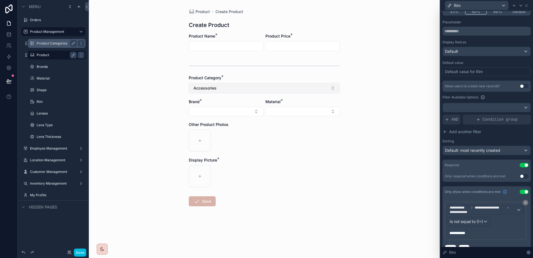
click at [252, 90] on button "Accessories" at bounding box center [264, 88] width 151 height 11
click at [243, 109] on div "None" at bounding box center [264, 110] width 77 height 9
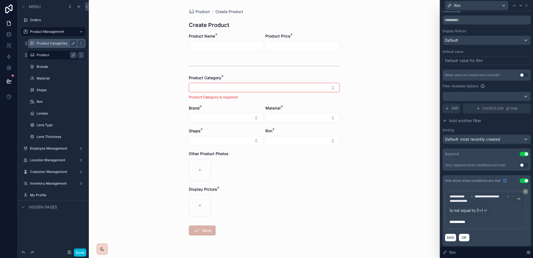
scroll to position [74, 0]
click at [81, 251] on button "Done" at bounding box center [80, 252] width 12 height 8
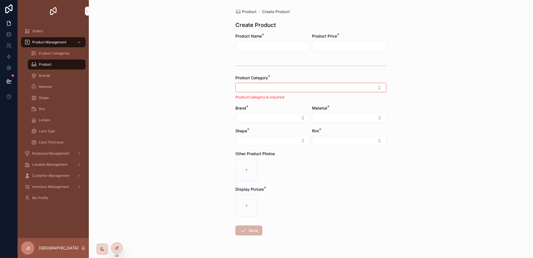
click at [45, 64] on span "Product" at bounding box center [45, 64] width 12 height 4
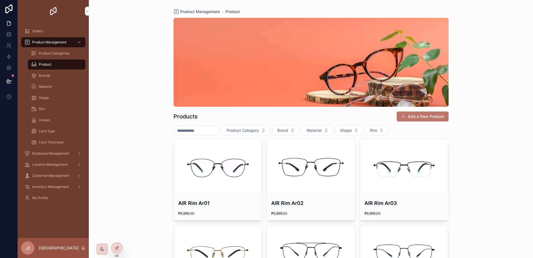
click at [433, 115] on button "Add a New Product" at bounding box center [423, 116] width 52 height 10
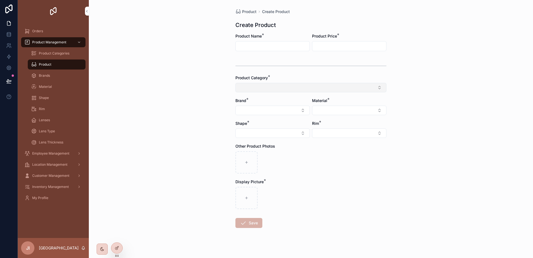
click at [289, 91] on button "Select Button" at bounding box center [310, 87] width 151 height 9
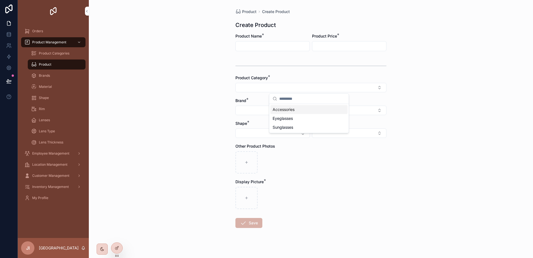
click at [289, 109] on span "Accessories" at bounding box center [284, 110] width 22 height 6
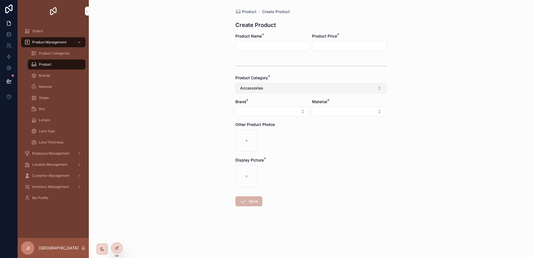
click at [292, 89] on button "Accessories" at bounding box center [310, 88] width 151 height 11
click at [285, 125] on span "Eyeglasses" at bounding box center [284, 128] width 20 height 6
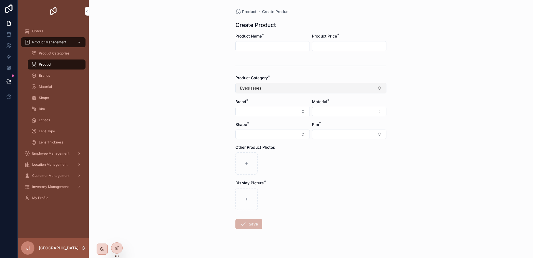
click at [286, 92] on button "Eyeglasses" at bounding box center [310, 88] width 151 height 11
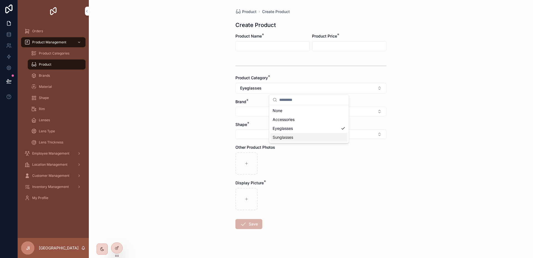
click at [279, 137] on span "Sunglasses" at bounding box center [283, 137] width 21 height 6
click at [116, 247] on icon at bounding box center [116, 248] width 2 height 2
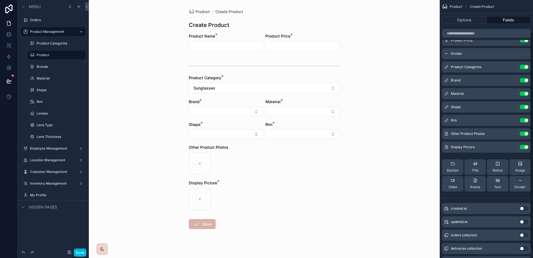
scroll to position [31, 0]
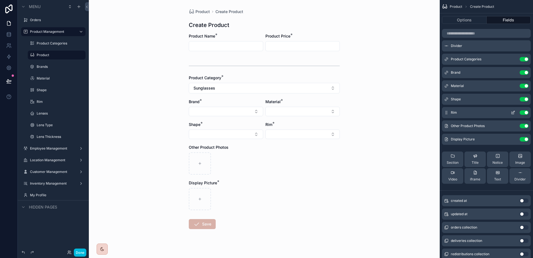
click at [513, 112] on icon "scrollable content" at bounding box center [513, 112] width 4 height 4
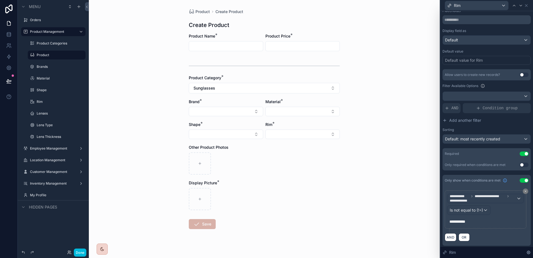
scroll to position [74, 0]
click at [521, 6] on icon at bounding box center [521, 5] width 2 height 1
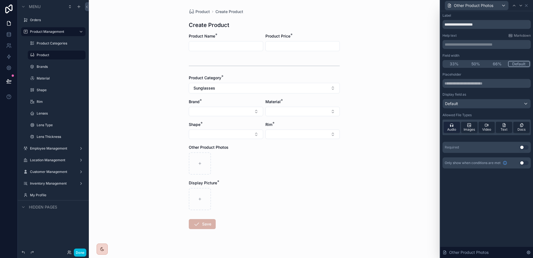
click at [456, 124] on div "Audio" at bounding box center [451, 127] width 16 height 11
click at [486, 126] on icon at bounding box center [486, 125] width 2 height 2
click at [501, 126] on div "Text" at bounding box center [504, 127] width 16 height 11
click at [522, 126] on icon at bounding box center [521, 125] width 2 height 2
click at [524, 147] on button "Use setting" at bounding box center [524, 147] width 9 height 4
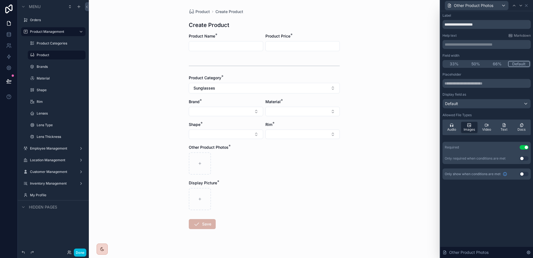
click at [478, 65] on button "50%" at bounding box center [476, 64] width 22 height 6
click at [522, 6] on icon at bounding box center [520, 5] width 4 height 4
click at [479, 64] on button "50%" at bounding box center [476, 64] width 22 height 6
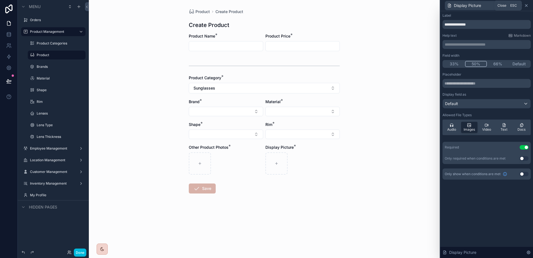
click at [528, 5] on icon at bounding box center [526, 5] width 4 height 4
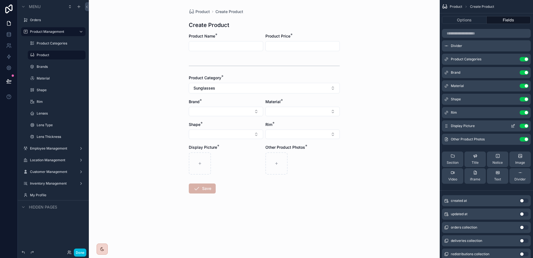
click at [512, 126] on icon "scrollable content" at bounding box center [513, 125] width 2 height 2
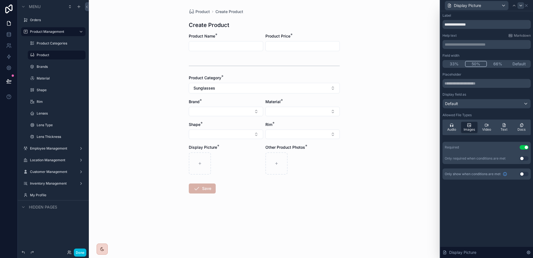
click at [518, 6] on div at bounding box center [520, 5] width 7 height 7
click at [521, 147] on button "Use setting" at bounding box center [524, 147] width 9 height 4
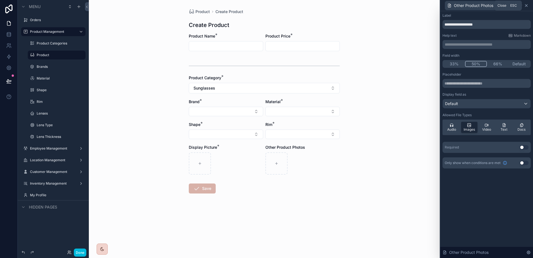
click at [526, 6] on icon at bounding box center [526, 5] width 4 height 4
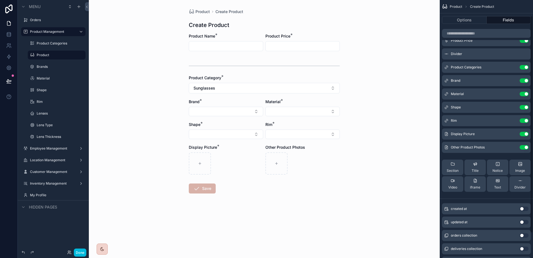
scroll to position [0, 0]
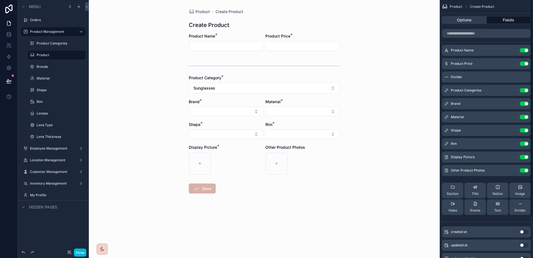
click at [461, 21] on button "Options" at bounding box center [464, 20] width 45 height 8
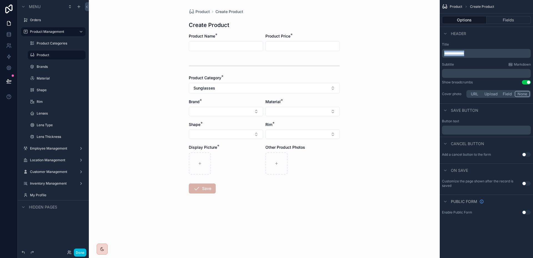
drag, startPoint x: 473, startPoint y: 53, endPoint x: 443, endPoint y: 53, distance: 30.5
click at [443, 53] on div "**********" at bounding box center [486, 53] width 89 height 9
click at [522, 153] on button "Use setting" at bounding box center [526, 154] width 9 height 4
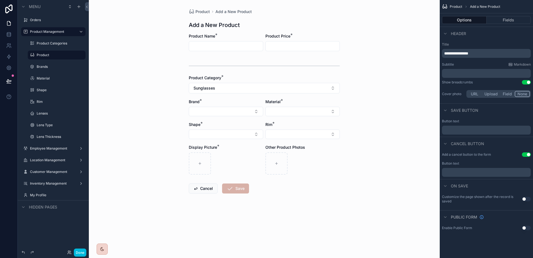
click at [470, 174] on p "﻿" at bounding box center [486, 172] width 85 height 4
click at [484, 184] on div "On save" at bounding box center [486, 185] width 93 height 13
click at [525, 199] on button "Use setting" at bounding box center [526, 198] width 9 height 4
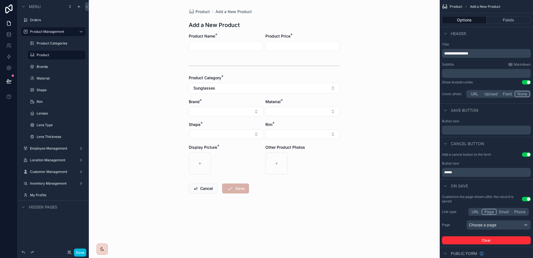
click at [525, 199] on button "Use setting" at bounding box center [526, 198] width 9 height 4
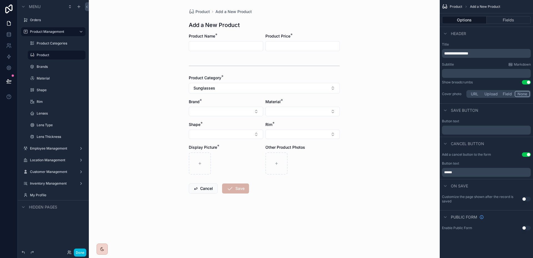
click at [524, 198] on button "Use setting" at bounding box center [526, 198] width 9 height 4
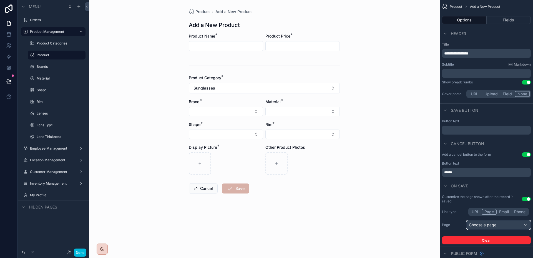
click at [492, 221] on div "Choose a page" at bounding box center [499, 224] width 64 height 9
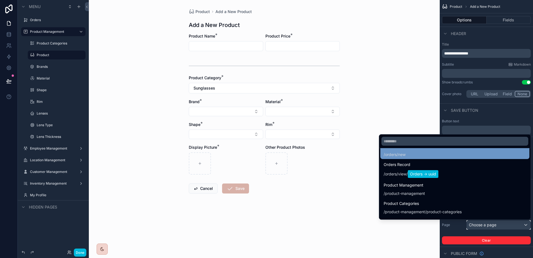
scroll to position [108, 0]
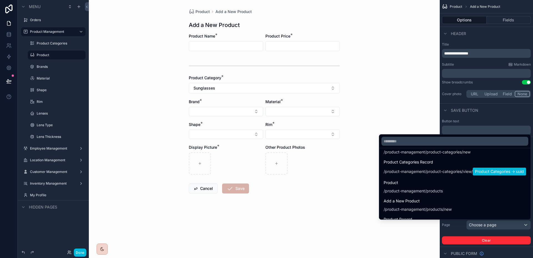
click at [462, 182] on div "Product /product-management/products" at bounding box center [455, 186] width 142 height 14
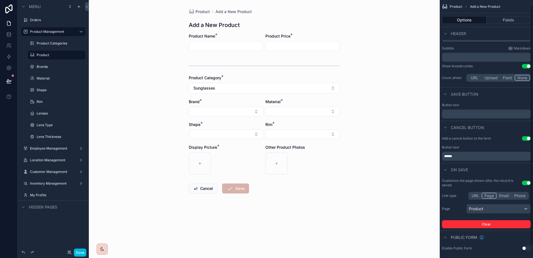
scroll to position [20, 0]
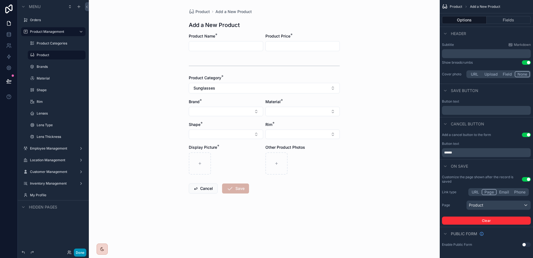
click at [84, 252] on button "Done" at bounding box center [80, 252] width 12 height 8
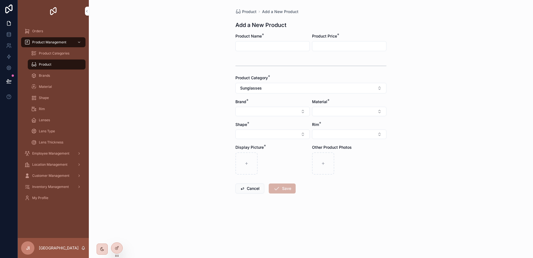
click at [278, 186] on span "Save" at bounding box center [282, 188] width 27 height 10
click at [66, 63] on div "Product" at bounding box center [56, 64] width 51 height 9
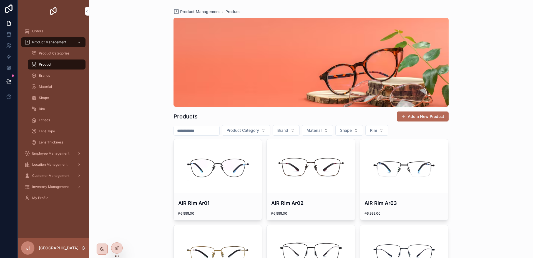
click at [430, 125] on div "Product Category Brand Material Shape Rim" at bounding box center [310, 130] width 275 height 11
click at [430, 119] on button "Add a New Product" at bounding box center [423, 116] width 52 height 10
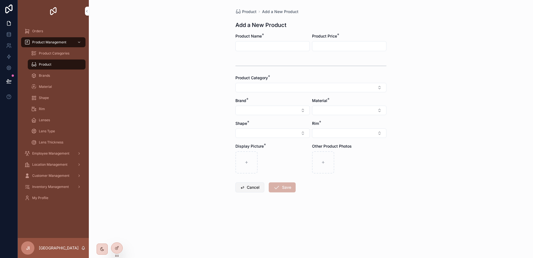
click at [257, 187] on button "Cancel" at bounding box center [249, 187] width 29 height 10
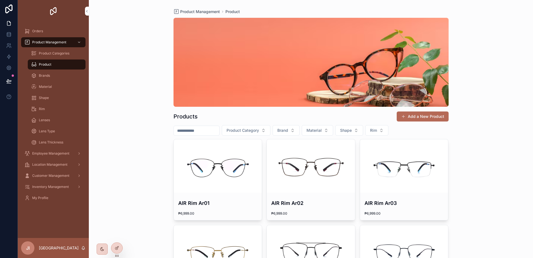
click at [47, 75] on span "Brands" at bounding box center [44, 75] width 11 height 4
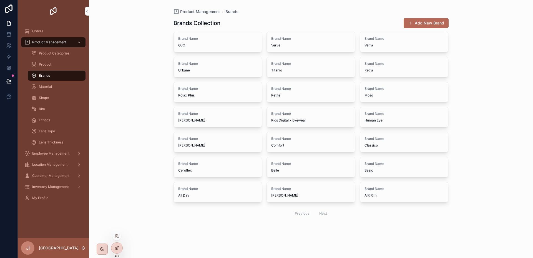
click at [120, 246] on div at bounding box center [116, 247] width 11 height 11
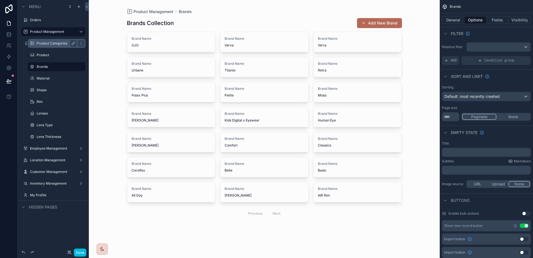
click at [65, 43] on label "Product Categories" at bounding box center [56, 43] width 38 height 4
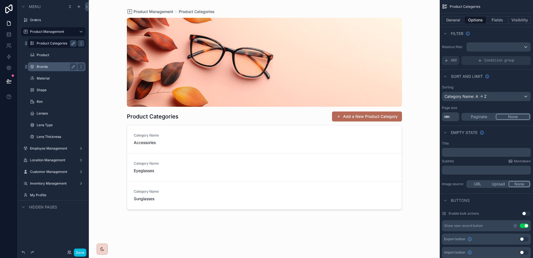
click at [46, 65] on label "Brands" at bounding box center [56, 66] width 38 height 4
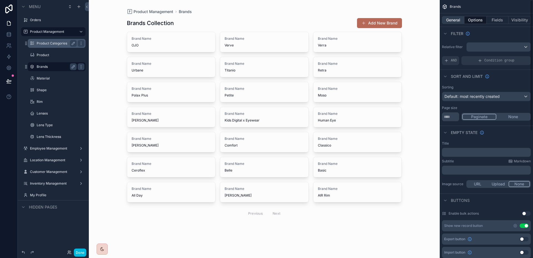
click at [451, 21] on button "General" at bounding box center [453, 20] width 22 height 8
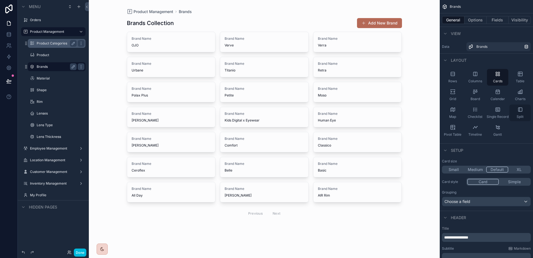
click at [518, 108] on icon "scrollable content" at bounding box center [520, 109] width 4 height 4
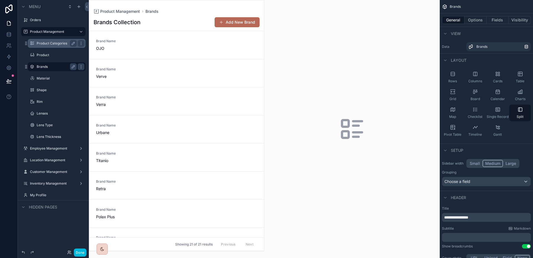
click at [251, 109] on div "scrollable content" at bounding box center [176, 125] width 175 height 250
click at [211, 103] on div "Brand Name Verra" at bounding box center [176, 101] width 161 height 12
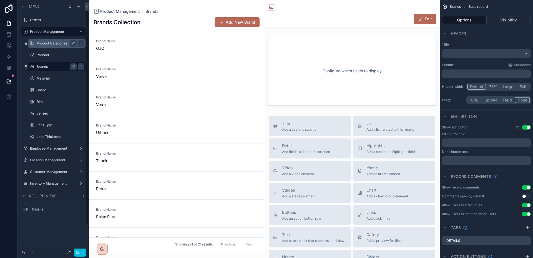
click at [38, 41] on label "Product Categories" at bounding box center [56, 43] width 38 height 4
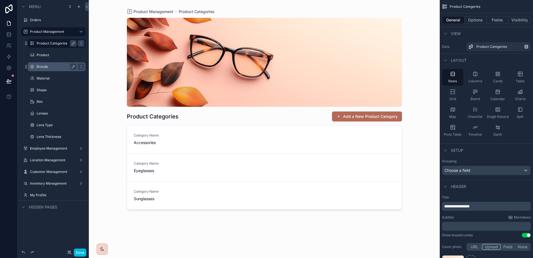
click at [239, 137] on div "scrollable content" at bounding box center [264, 125] width 284 height 251
click at [215, 138] on div "Category Name Accessories" at bounding box center [175, 139] width 83 height 12
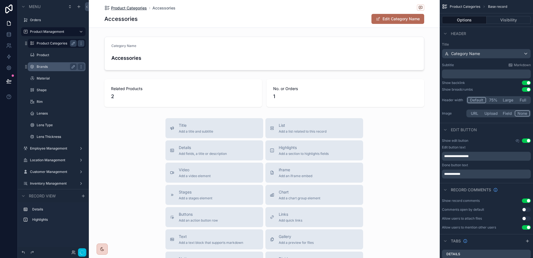
click at [137, 10] on span "Product Categories" at bounding box center [129, 8] width 36 height 6
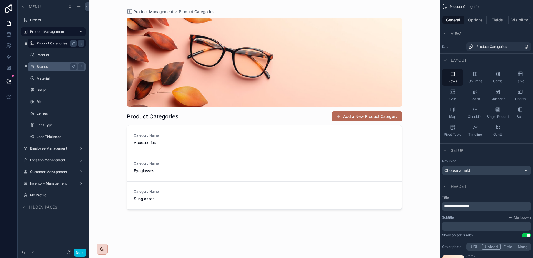
click at [41, 69] on div "Brands" at bounding box center [57, 66] width 40 height 7
click at [42, 64] on label "Brands" at bounding box center [56, 66] width 38 height 4
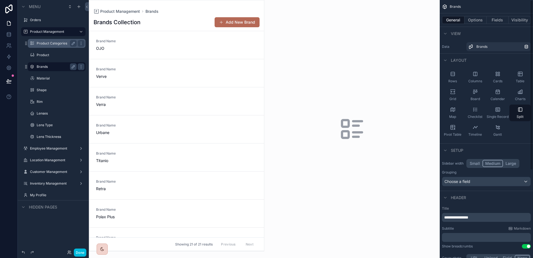
click at [473, 160] on button "Small" at bounding box center [474, 163] width 15 height 7
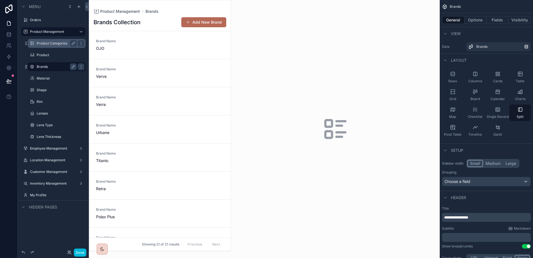
click at [39, 42] on label "Product Categories" at bounding box center [56, 43] width 38 height 4
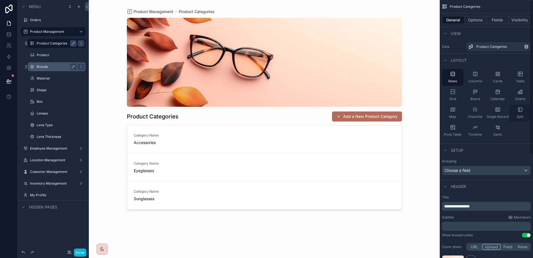
click at [517, 112] on icon "scrollable content" at bounding box center [520, 110] width 6 height 6
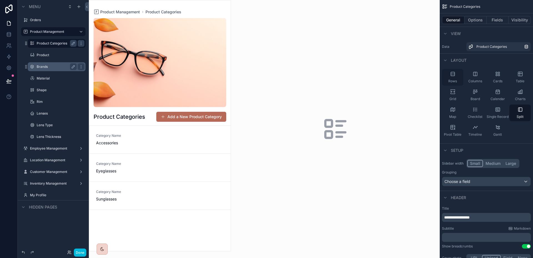
click at [457, 77] on div "Rows" at bounding box center [452, 77] width 21 height 17
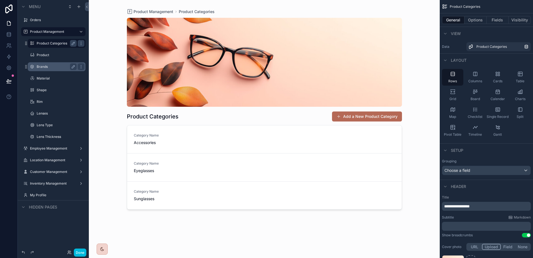
click at [278, 134] on div "Category Name Accessories" at bounding box center [264, 139] width 261 height 12
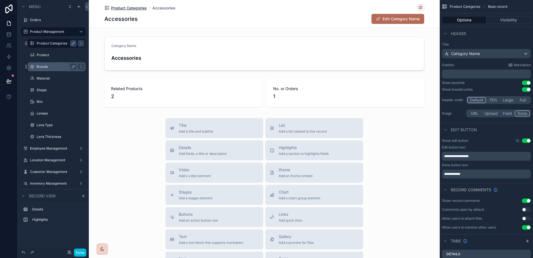
click at [116, 10] on span "Product Categories" at bounding box center [129, 8] width 36 height 6
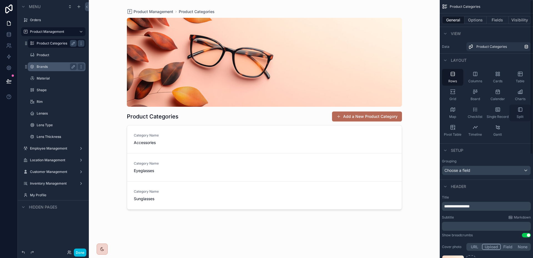
click at [517, 110] on icon "scrollable content" at bounding box center [520, 110] width 6 height 6
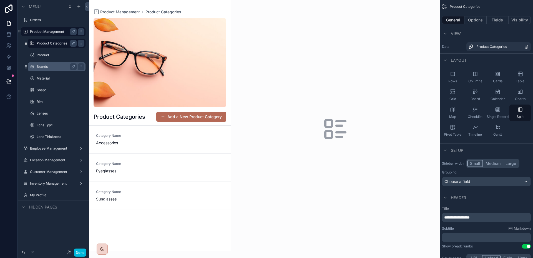
click at [81, 32] on icon "scrollable content" at bounding box center [81, 31] width 0 height 0
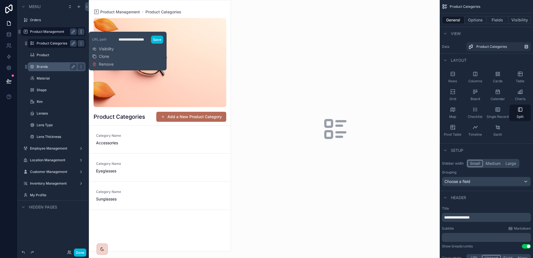
click at [81, 32] on icon "scrollable content" at bounding box center [81, 31] width 0 height 0
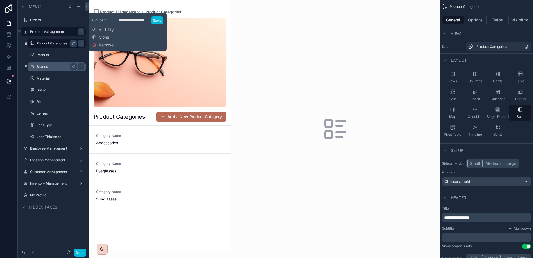
click at [335, 59] on div "scrollable content" at bounding box center [335, 129] width 209 height 258
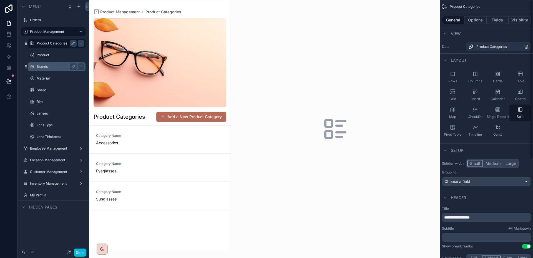
click at [479, 25] on div "General Options Fields Visibility" at bounding box center [486, 19] width 93 height 13
click at [478, 20] on button "Options" at bounding box center [475, 20] width 22 height 8
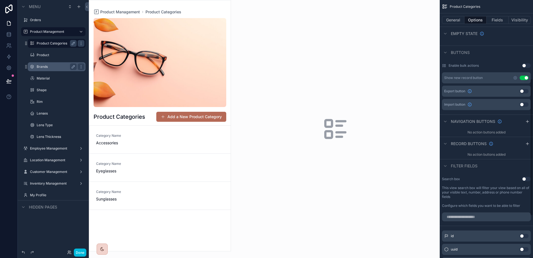
scroll to position [147, 0]
click at [516, 77] on icon "scrollable content" at bounding box center [515, 78] width 4 height 4
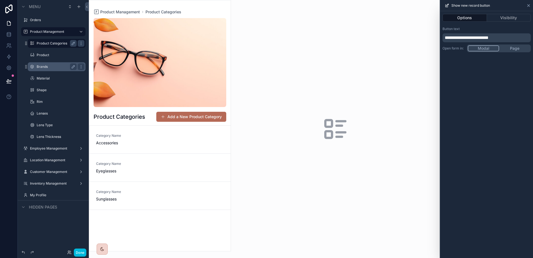
click at [530, 6] on icon at bounding box center [528, 5] width 4 height 4
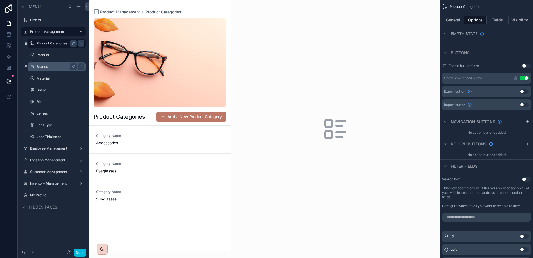
click at [193, 119] on button "Add a New Product Category" at bounding box center [191, 117] width 70 height 10
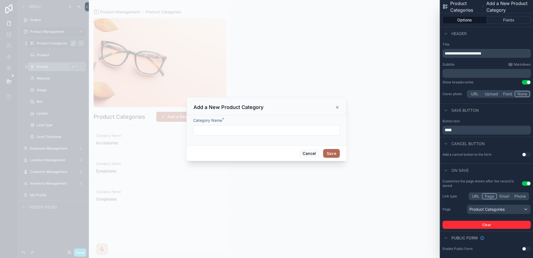
click at [339, 107] on div "Add a New Product Category" at bounding box center [266, 106] width 160 height 18
click at [337, 107] on icon "scrollable content" at bounding box center [337, 107] width 2 height 2
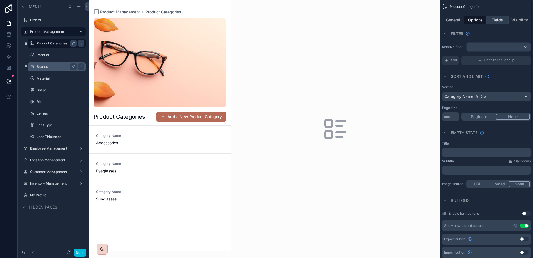
click at [500, 17] on button "Fields" at bounding box center [497, 20] width 22 height 8
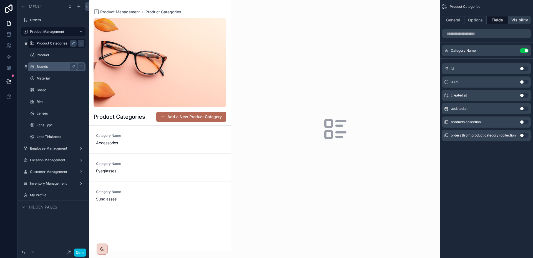
click at [522, 22] on button "Visibility" at bounding box center [519, 20] width 22 height 8
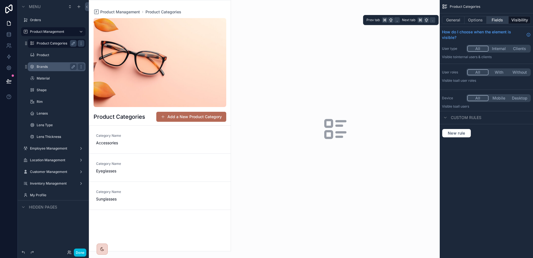
click at [497, 20] on button "Fields" at bounding box center [497, 20] width 22 height 8
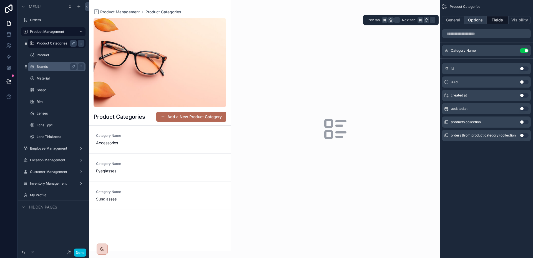
click at [473, 19] on button "Options" at bounding box center [475, 20] width 22 height 8
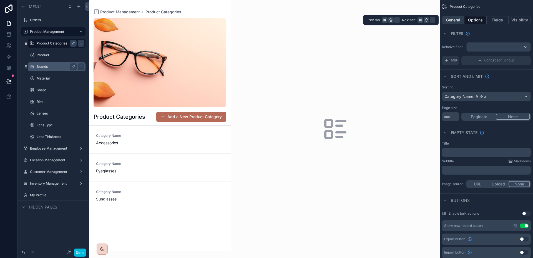
click at [460, 19] on button "General" at bounding box center [453, 20] width 22 height 8
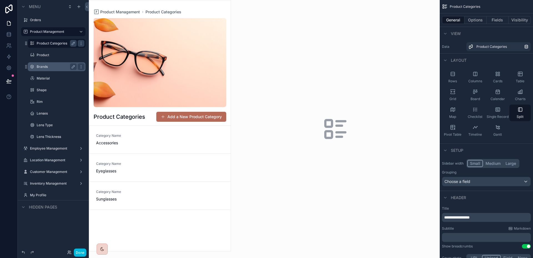
click at [378, 57] on div "scrollable content" at bounding box center [335, 129] width 209 height 258
click at [259, 91] on div "scrollable content" at bounding box center [335, 129] width 209 height 258
click at [185, 149] on link "Category Name Accessories" at bounding box center [159, 139] width 141 height 28
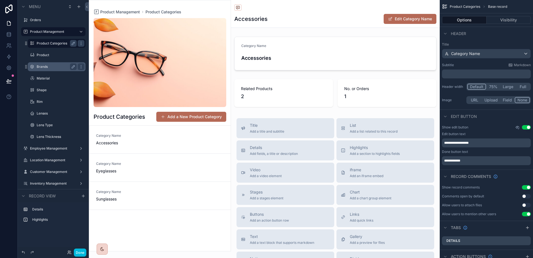
click at [516, 127] on icon "scrollable content" at bounding box center [517, 127] width 4 height 4
click at [507, 120] on div "Edit button" at bounding box center [486, 115] width 93 height 13
click at [403, 21] on button "Edit Category Name" at bounding box center [410, 19] width 53 height 10
click at [399, 22] on button "Save Changes" at bounding box center [415, 19] width 43 height 10
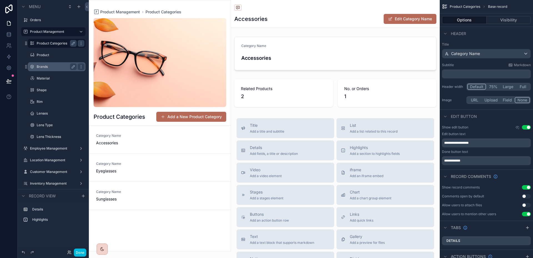
click at [503, 24] on div "Options Visibility" at bounding box center [486, 19] width 93 height 13
click at [504, 21] on button "Visibility" at bounding box center [508, 20] width 44 height 8
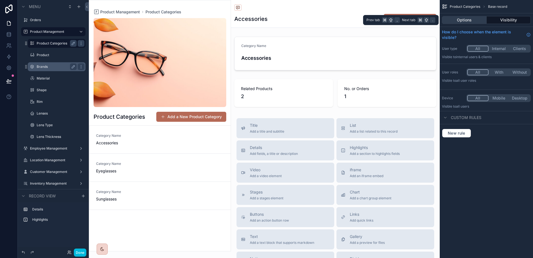
click at [469, 21] on button "Options" at bounding box center [464, 20] width 45 height 8
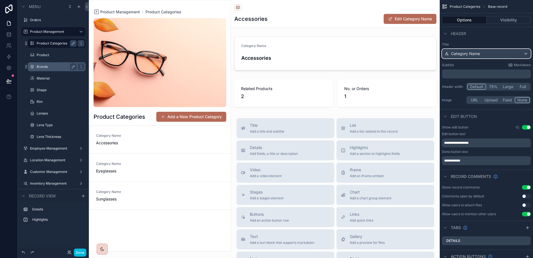
click at [498, 51] on div "Category Name" at bounding box center [486, 53] width 88 height 9
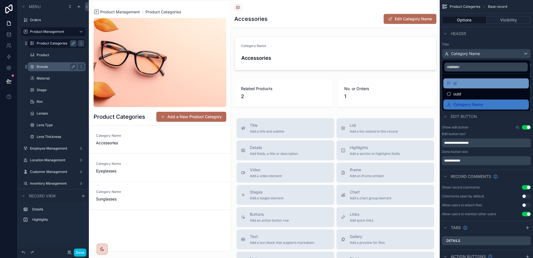
click at [477, 84] on div "id" at bounding box center [486, 83] width 79 height 7
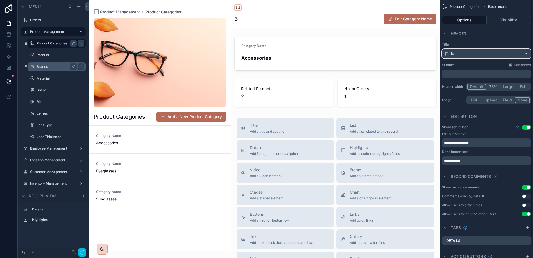
click at [483, 54] on div "id" at bounding box center [486, 53] width 88 height 9
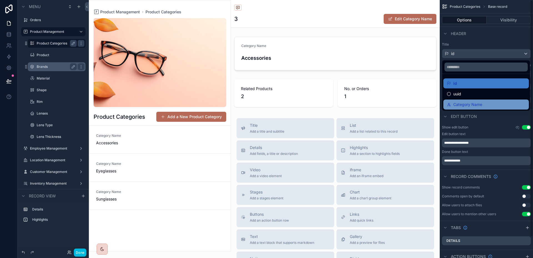
click at [472, 101] on span "Category Name" at bounding box center [467, 104] width 29 height 7
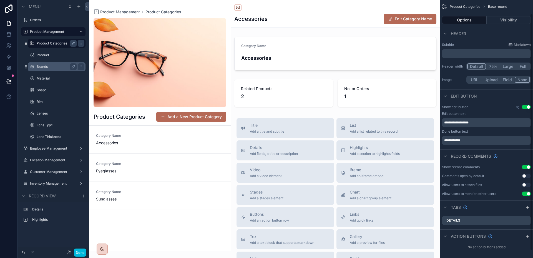
scroll to position [23, 0]
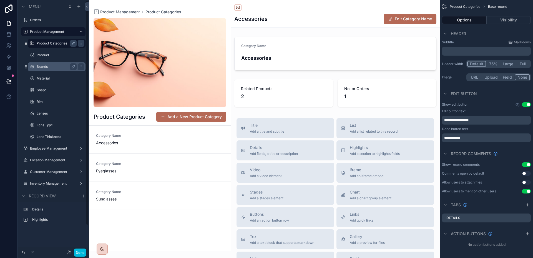
click at [45, 64] on div "Brands" at bounding box center [57, 66] width 40 height 7
click at [45, 66] on label "Brands" at bounding box center [56, 66] width 38 height 4
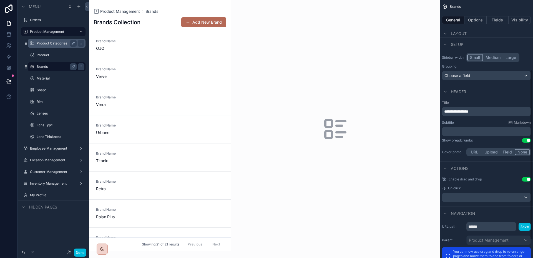
scroll to position [106, 0]
click at [474, 150] on button "URL" at bounding box center [474, 151] width 15 height 6
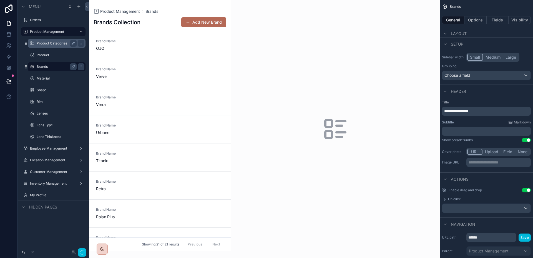
click at [486, 152] on button "Upload" at bounding box center [491, 151] width 18 height 6
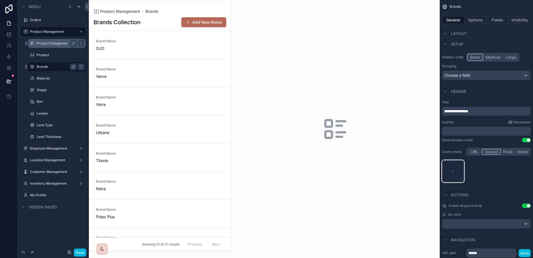
click at [453, 171] on icon "scrollable content" at bounding box center [453, 171] width 0 height 2
type input "**********"
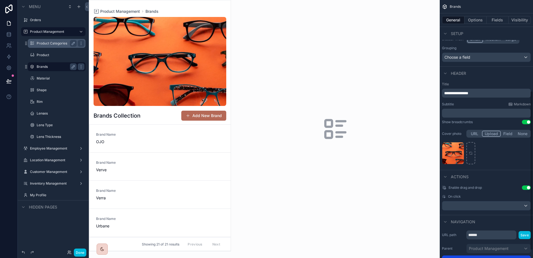
scroll to position [159, 0]
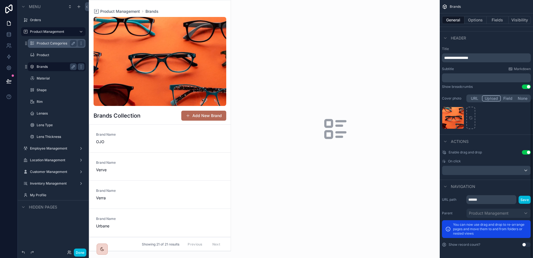
click at [529, 153] on button "Use setting" at bounding box center [526, 152] width 9 height 4
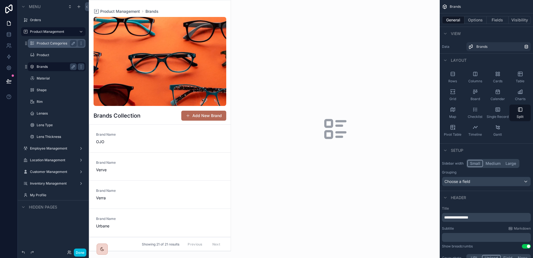
click at [162, 136] on div "scrollable content" at bounding box center [160, 125] width 142 height 250
click at [138, 136] on div "Brand Name OJO" at bounding box center [160, 138] width 128 height 12
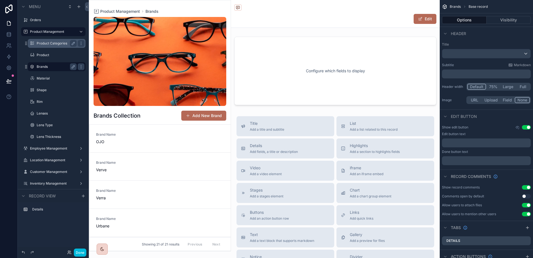
click at [465, 141] on p "﻿" at bounding box center [486, 142] width 85 height 4
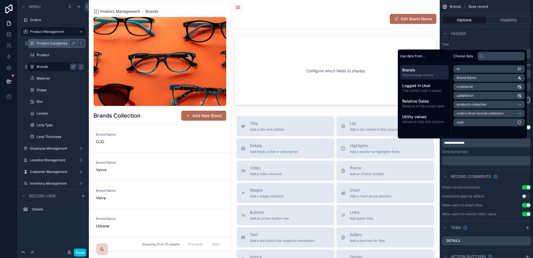
click at [483, 32] on div "Header" at bounding box center [486, 33] width 93 height 13
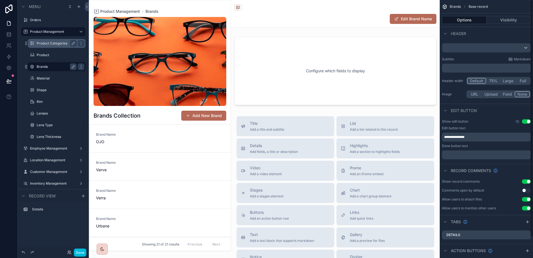
scroll to position [23, 0]
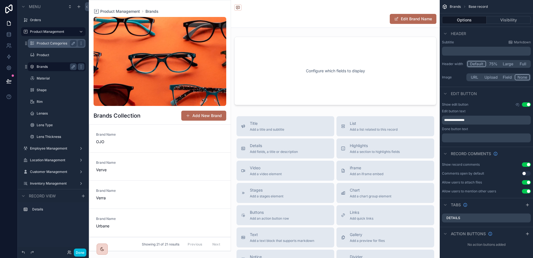
click at [528, 183] on button "Use setting" at bounding box center [526, 182] width 9 height 4
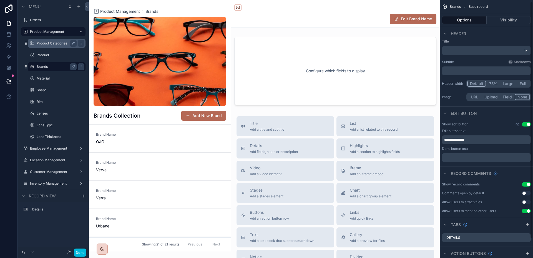
scroll to position [0, 0]
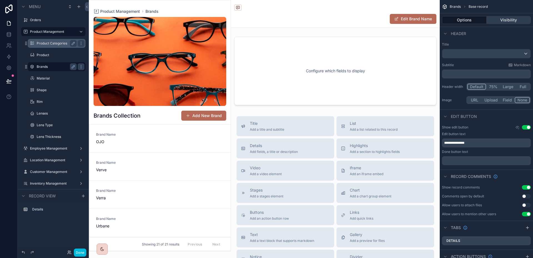
click at [500, 19] on button "Visibility" at bounding box center [508, 20] width 44 height 8
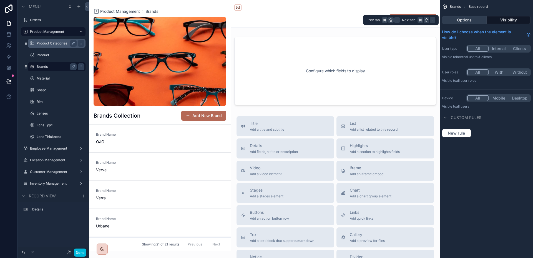
click at [475, 20] on button "Options" at bounding box center [464, 20] width 45 height 8
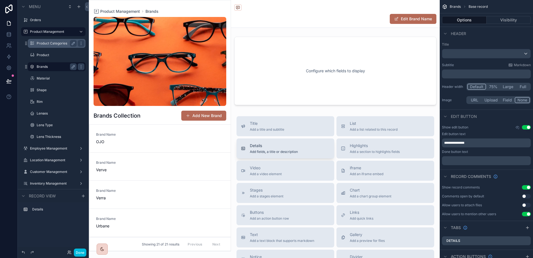
click at [291, 150] on span "Add fields, a title or description" at bounding box center [274, 151] width 48 height 4
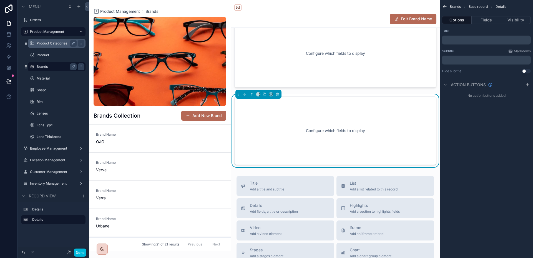
scroll to position [19, 0]
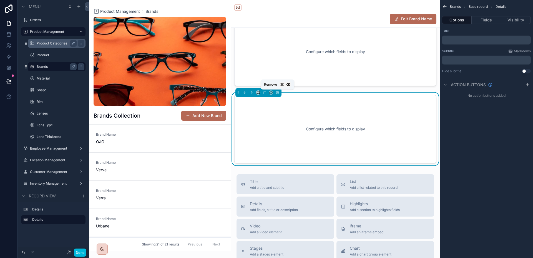
click at [279, 92] on button "scrollable content" at bounding box center [277, 92] width 6 height 6
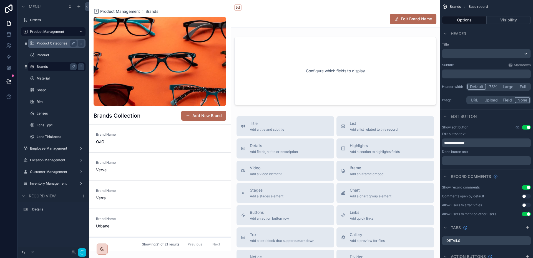
click at [302, 64] on div "scrollable content" at bounding box center [335, 70] width 209 height 73
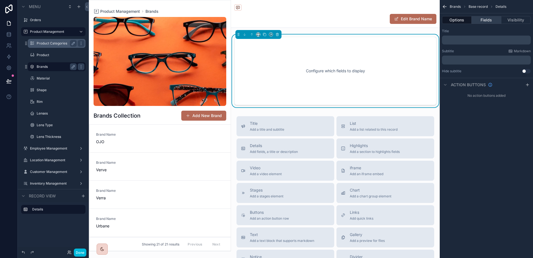
click at [484, 19] on button "Fields" at bounding box center [485, 20] width 29 height 8
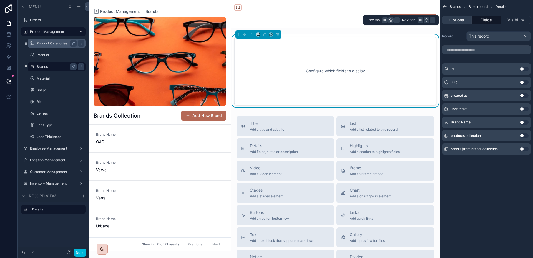
click at [452, 21] on button "Options" at bounding box center [457, 20] width 30 height 8
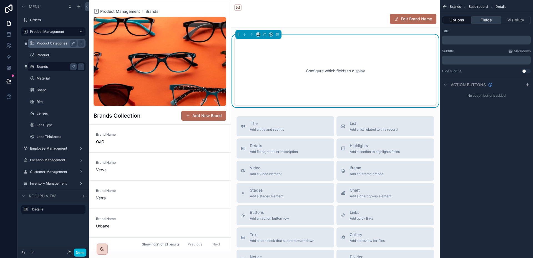
click at [493, 21] on button "Fields" at bounding box center [485, 20] width 29 height 8
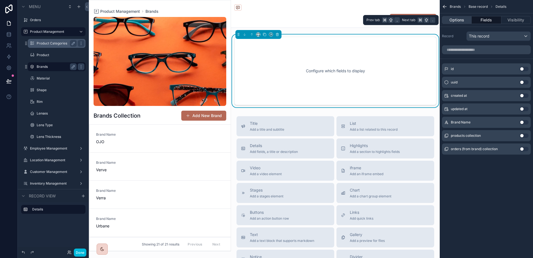
click at [461, 23] on button "Options" at bounding box center [457, 20] width 30 height 8
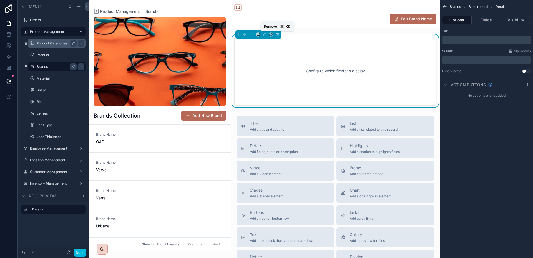
click at [280, 34] on button "scrollable content" at bounding box center [277, 34] width 6 height 6
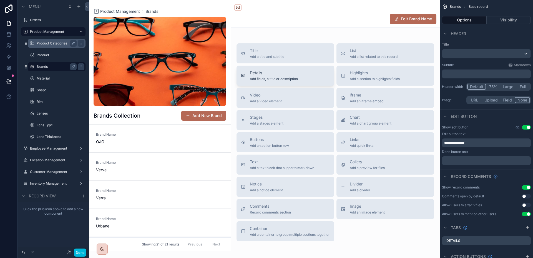
click at [282, 77] on span "Add fields, a title or description" at bounding box center [274, 79] width 48 height 4
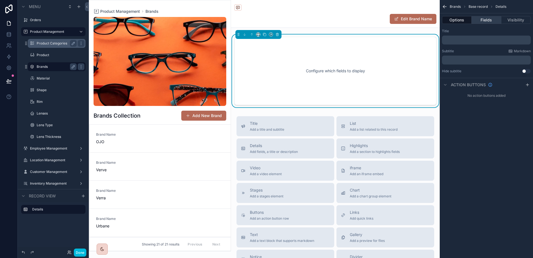
click at [490, 21] on button "Fields" at bounding box center [485, 20] width 29 height 8
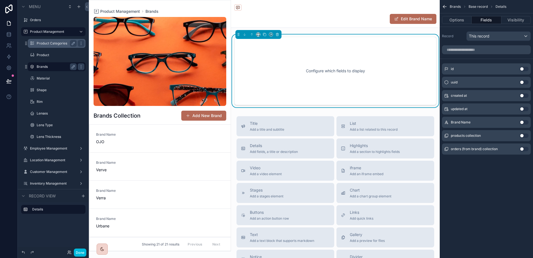
click at [527, 122] on button "Use setting" at bounding box center [524, 122] width 9 height 4
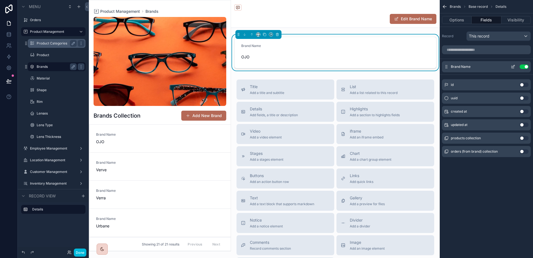
click at [512, 65] on icon "scrollable content" at bounding box center [513, 66] width 4 height 4
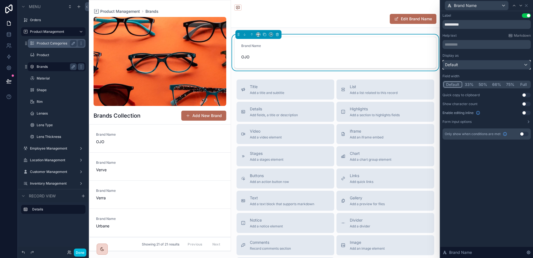
click at [512, 65] on div "Default" at bounding box center [487, 64] width 88 height 9
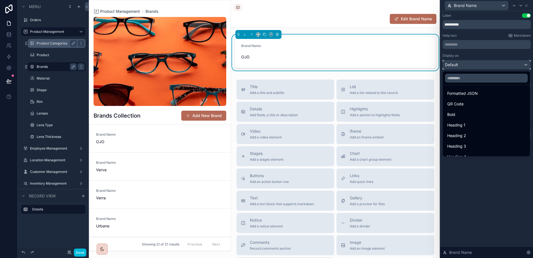
scroll to position [60, 0]
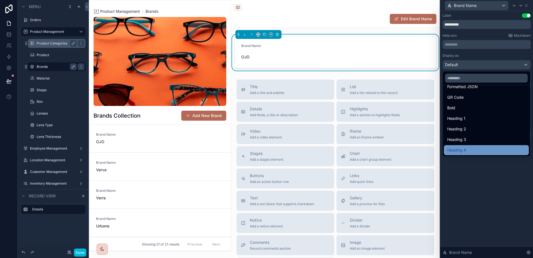
click at [483, 147] on div "Heading 4" at bounding box center [486, 150] width 78 height 7
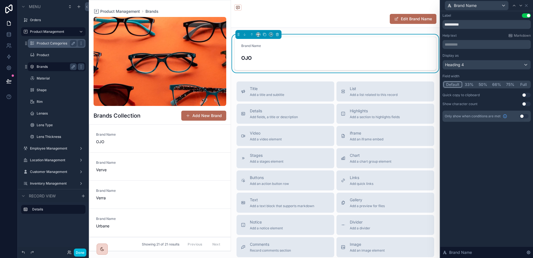
click at [488, 180] on div "**********" at bounding box center [486, 134] width 93 height 246
click at [357, 117] on span "Add a section to highlights fields" at bounding box center [375, 117] width 50 height 4
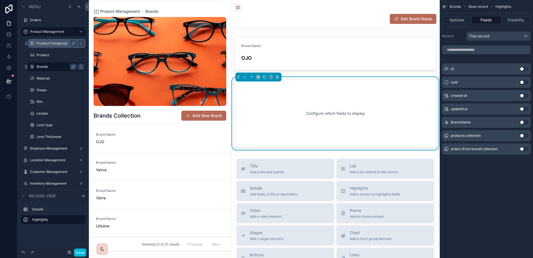
click at [521, 136] on button "Use setting" at bounding box center [524, 135] width 9 height 4
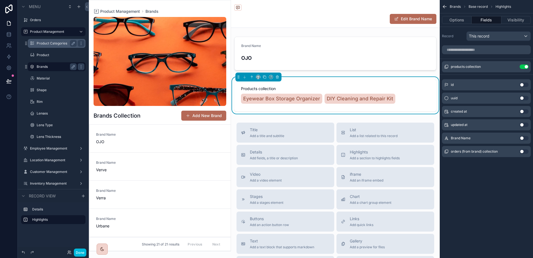
click at [523, 150] on button "Use setting" at bounding box center [524, 151] width 9 height 4
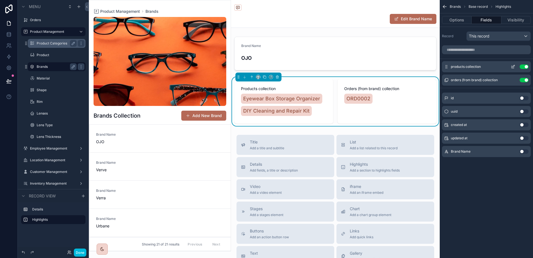
click at [514, 68] on icon "scrollable content" at bounding box center [513, 66] width 4 height 4
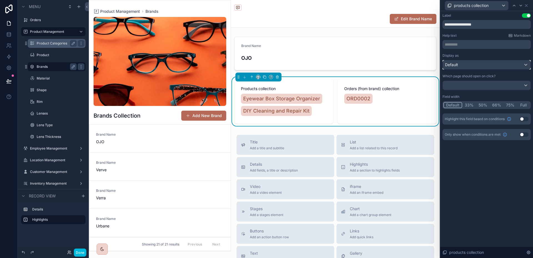
click at [483, 63] on div "Default" at bounding box center [487, 64] width 88 height 9
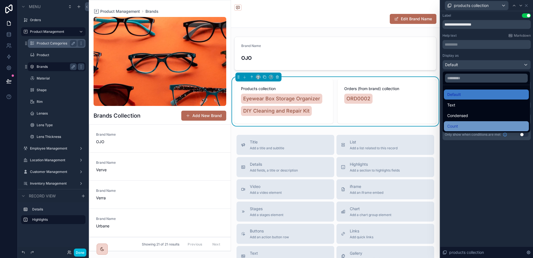
click at [471, 123] on div "Count" at bounding box center [486, 126] width 78 height 7
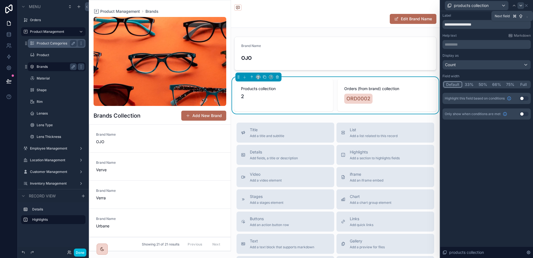
click at [522, 5] on icon at bounding box center [520, 5] width 4 height 4
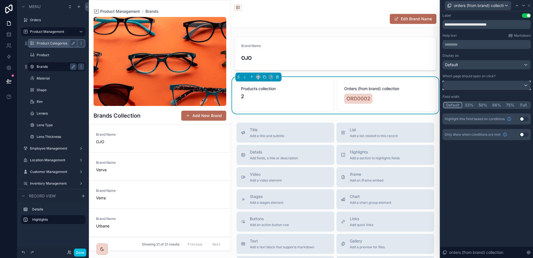
click at [476, 83] on div at bounding box center [487, 85] width 88 height 9
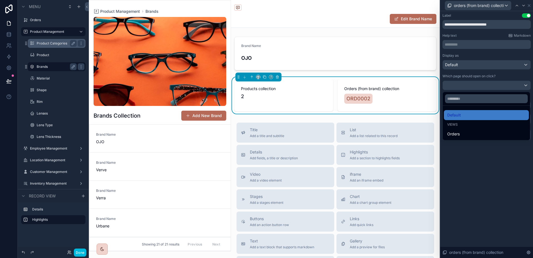
click at [476, 83] on div at bounding box center [486, 129] width 93 height 258
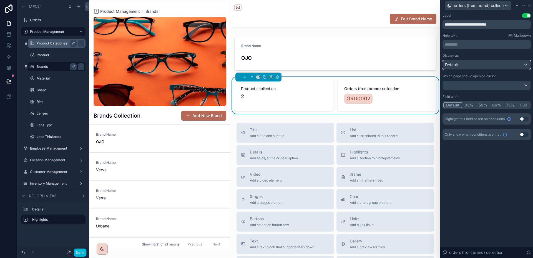
click at [479, 66] on div "Default" at bounding box center [487, 64] width 88 height 9
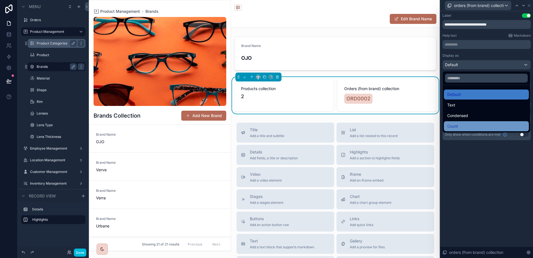
click at [468, 125] on div "Count" at bounding box center [486, 126] width 78 height 7
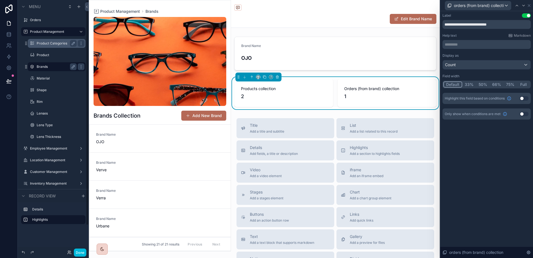
click at [52, 46] on div "Product Categories" at bounding box center [57, 43] width 40 height 7
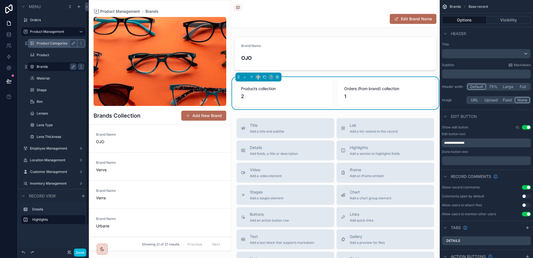
click at [58, 44] on label "Product Categories" at bounding box center [56, 43] width 38 height 4
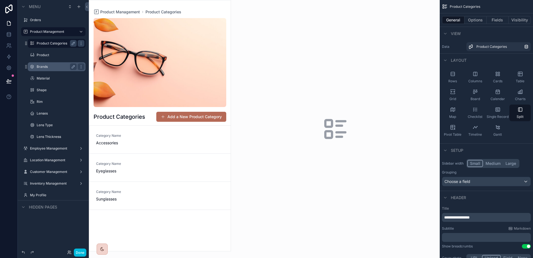
click at [144, 136] on div "scrollable content" at bounding box center [160, 125] width 142 height 250
click at [130, 139] on div "Category Name Accessories" at bounding box center [115, 139] width 38 height 12
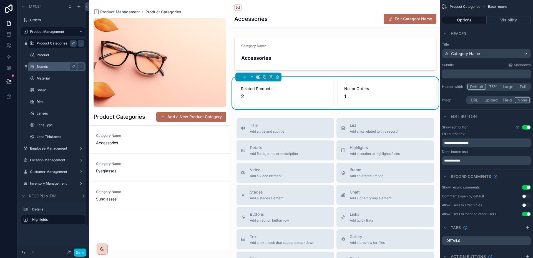
click at [46, 63] on div "Brands" at bounding box center [57, 66] width 56 height 9
click at [42, 70] on div "Brands" at bounding box center [57, 66] width 56 height 9
click at [43, 68] on label "Brands" at bounding box center [60, 66] width 46 height 4
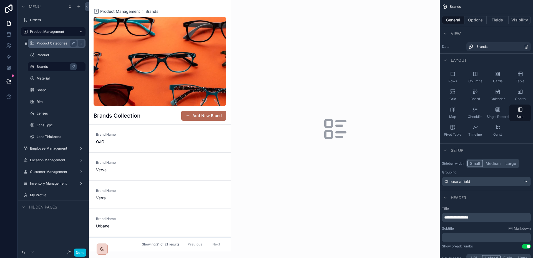
click at [120, 135] on div "scrollable content" at bounding box center [160, 125] width 142 height 250
click at [120, 135] on span "Brand Name" at bounding box center [115, 134] width 38 height 4
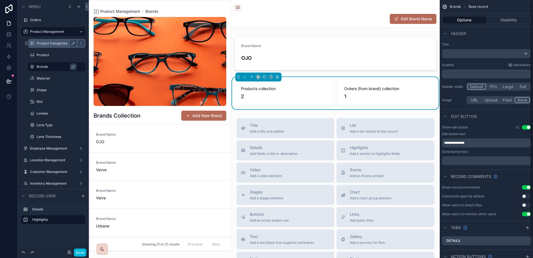
click at [364, 95] on div "1" at bounding box center [386, 96] width 85 height 8
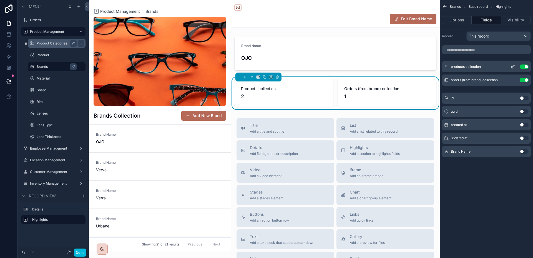
click at [509, 65] on button "scrollable content" at bounding box center [512, 66] width 9 height 4
click at [510, 65] on div "Menu Orders Product Management Product Categories Product Brands Material Shape…" at bounding box center [266, 129] width 533 height 258
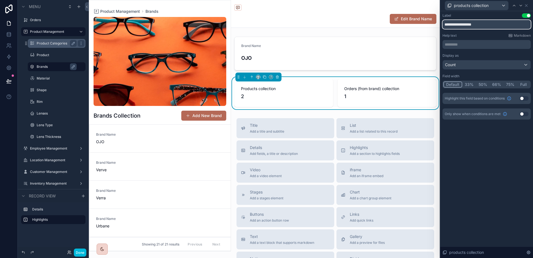
drag, startPoint x: 483, startPoint y: 27, endPoint x: 438, endPoint y: 26, distance: 45.2
click at [438, 26] on div "**********" at bounding box center [266, 129] width 533 height 258
type input "**********"
click at [463, 65] on div "Count" at bounding box center [487, 64] width 88 height 9
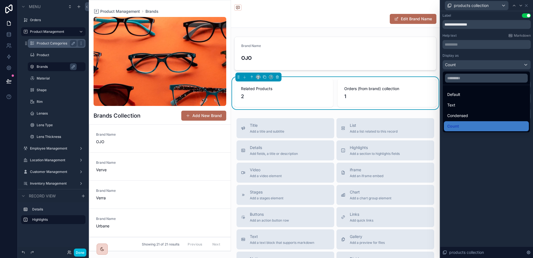
click at [463, 65] on div at bounding box center [486, 129] width 93 height 258
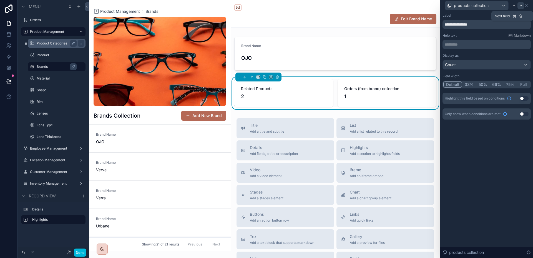
click at [523, 7] on icon at bounding box center [520, 5] width 4 height 4
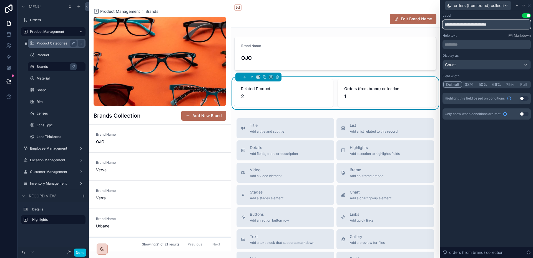
click at [486, 27] on input "**********" at bounding box center [486, 24] width 88 height 9
type input "*"
type input "**********"
click at [46, 43] on label "Product Categories" at bounding box center [56, 43] width 38 height 4
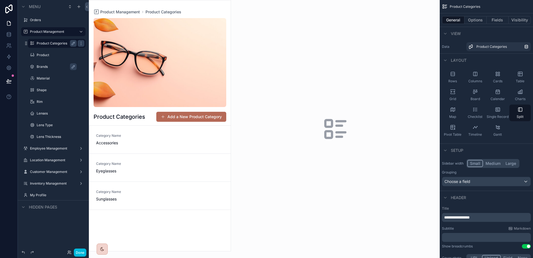
click at [125, 133] on div "scrollable content" at bounding box center [160, 125] width 142 height 250
click at [125, 136] on span "Category Name" at bounding box center [115, 135] width 38 height 4
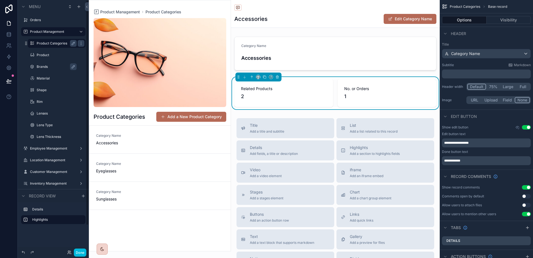
click at [47, 69] on label "Brands" at bounding box center [60, 66] width 46 height 4
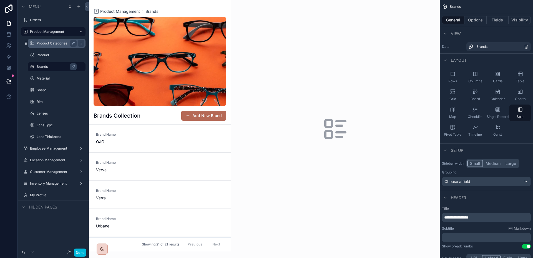
click at [178, 130] on div "scrollable content" at bounding box center [160, 125] width 142 height 250
click at [154, 133] on div "Brand Name OJO" at bounding box center [160, 138] width 128 height 12
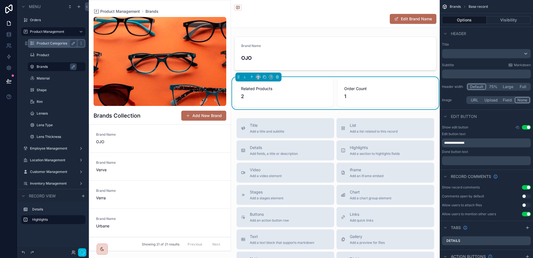
click at [401, 100] on div "1" at bounding box center [386, 96] width 85 height 8
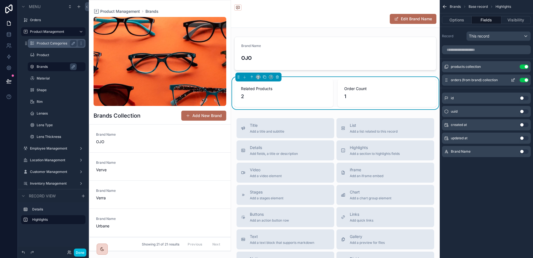
click at [513, 80] on icon "scrollable content" at bounding box center [513, 79] width 2 height 2
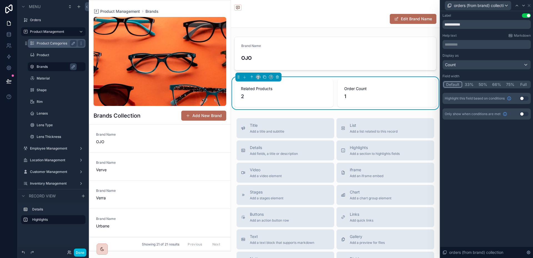
click at [472, 17] on div "Label Use setting" at bounding box center [486, 15] width 88 height 4
click at [472, 24] on input "**********" at bounding box center [486, 24] width 88 height 9
type input "**********"
click at [476, 158] on div "**********" at bounding box center [486, 134] width 93 height 246
click at [120, 154] on link "Brand Name Verve" at bounding box center [159, 166] width 141 height 28
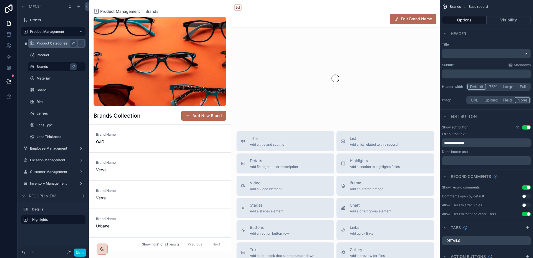
click at [124, 167] on span "Verve" at bounding box center [115, 170] width 38 height 6
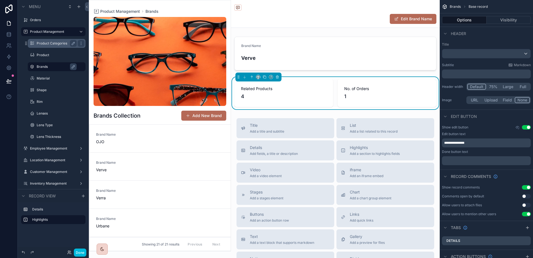
click at [124, 143] on span "OJO" at bounding box center [115, 142] width 38 height 6
click at [129, 174] on link "Brand Name Verve" at bounding box center [159, 166] width 141 height 28
click at [138, 152] on link "Brand Name Urbane" at bounding box center [159, 162] width 141 height 28
click at [80, 248] on button "Done" at bounding box center [80, 252] width 12 height 8
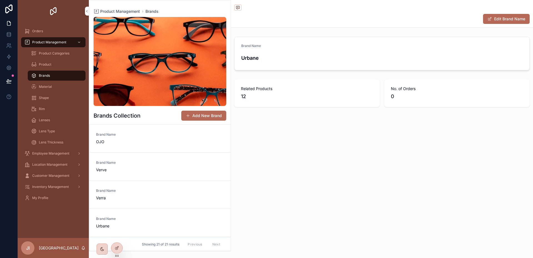
scroll to position [84, 0]
click at [44, 55] on span "Product Categories" at bounding box center [54, 53] width 31 height 4
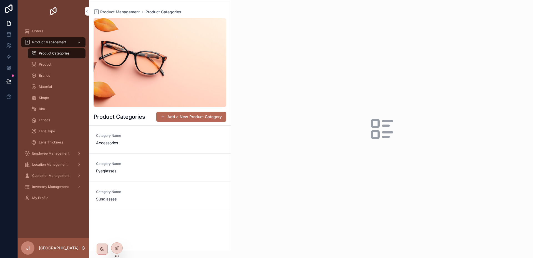
click at [155, 135] on div "Category Name Accessories" at bounding box center [160, 139] width 128 height 12
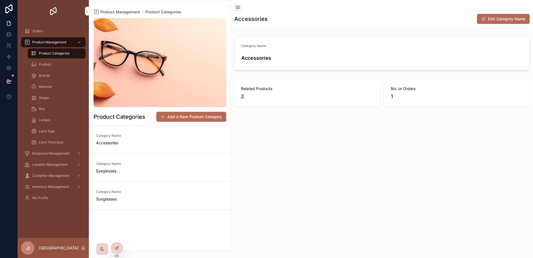
click at [148, 165] on div "Category Name Eyeglasses" at bounding box center [160, 167] width 128 height 12
click at [129, 191] on span "Category Name" at bounding box center [115, 191] width 38 height 4
click at [51, 66] on span "Product" at bounding box center [45, 64] width 12 height 4
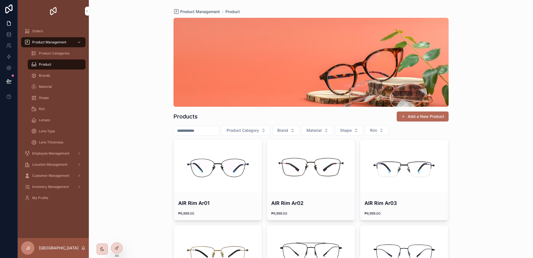
click at [37, 72] on div "Brands" at bounding box center [56, 75] width 51 height 9
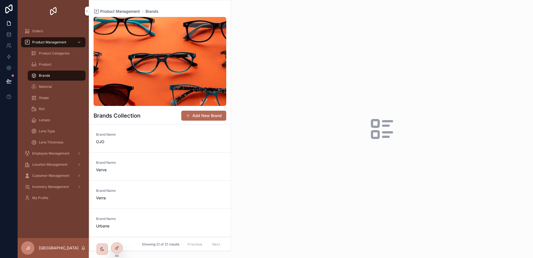
click at [132, 142] on span "OJO" at bounding box center [115, 142] width 38 height 6
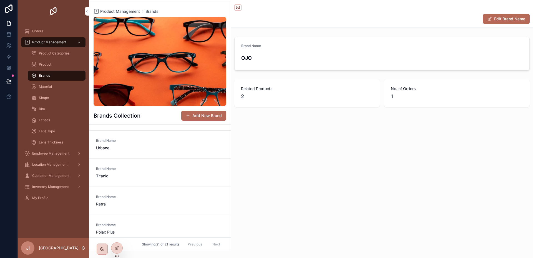
scroll to position [3, 0]
click at [127, 153] on link "Brand Name Verve" at bounding box center [159, 163] width 141 height 28
click at [114, 248] on div at bounding box center [116, 247] width 11 height 11
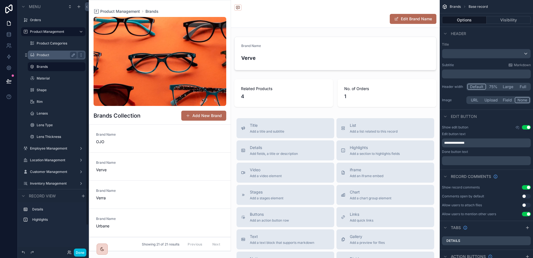
scroll to position [28, 0]
click at [52, 44] on label "Product Categories" at bounding box center [56, 43] width 38 height 4
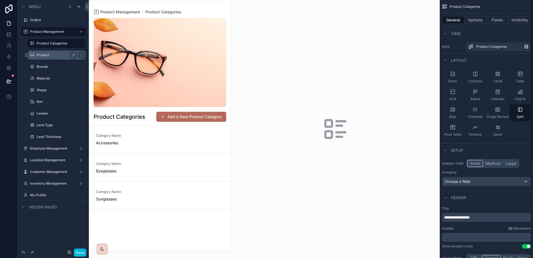
click at [493, 24] on div "General Options Fields Visibility" at bounding box center [486, 19] width 93 height 13
click at [494, 22] on button "Fields" at bounding box center [497, 20] width 22 height 8
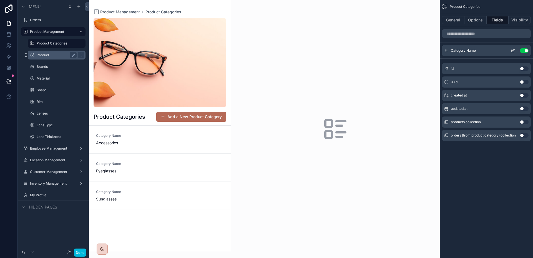
click at [513, 51] on icon "scrollable content" at bounding box center [513, 50] width 2 height 2
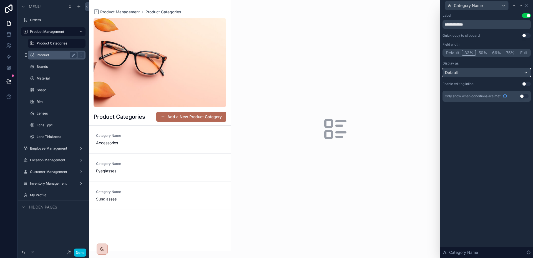
click at [504, 70] on div "Default" at bounding box center [487, 72] width 88 height 9
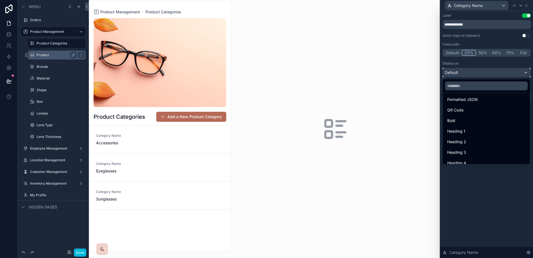
scroll to position [60, 0]
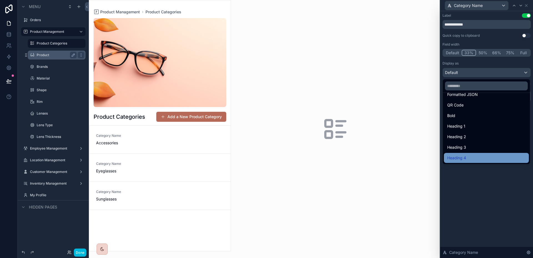
click at [489, 155] on div "Heading 4" at bounding box center [486, 157] width 78 height 7
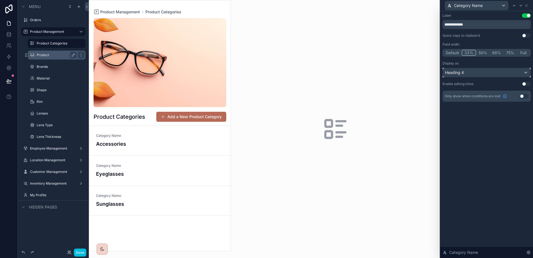
click at [477, 69] on div "Heading 4" at bounding box center [487, 72] width 88 height 9
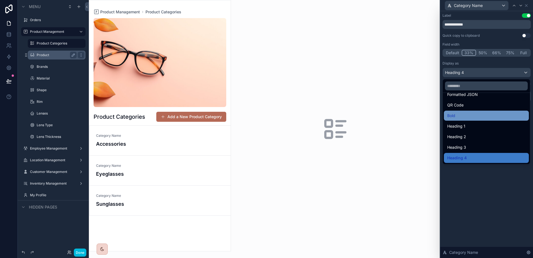
click at [461, 117] on div "Bold" at bounding box center [486, 115] width 78 height 7
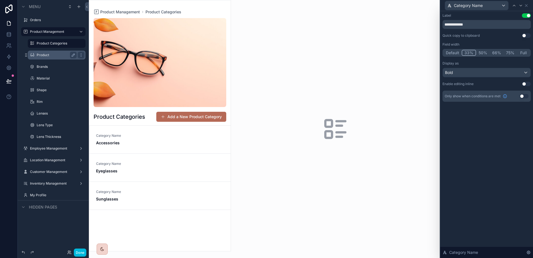
click at [473, 142] on div "**********" at bounding box center [486, 134] width 93 height 246
click at [144, 140] on div "scrollable content" at bounding box center [160, 125] width 142 height 250
click at [142, 141] on div "Category Name Accessories" at bounding box center [160, 139] width 128 height 12
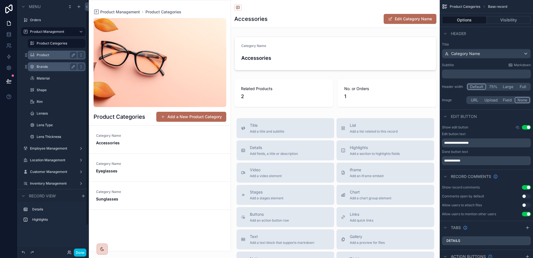
click at [53, 66] on label "Brands" at bounding box center [56, 66] width 38 height 4
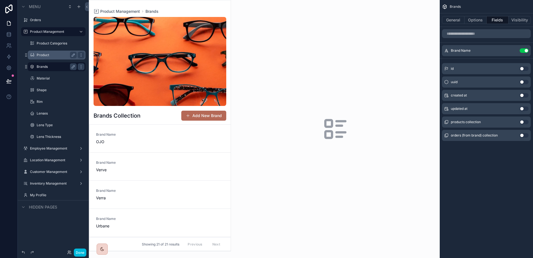
drag, startPoint x: 510, startPoint y: 51, endPoint x: 508, endPoint y: 60, distance: 9.3
click at [0, 0] on button "scrollable content" at bounding box center [0, 0] width 0 height 0
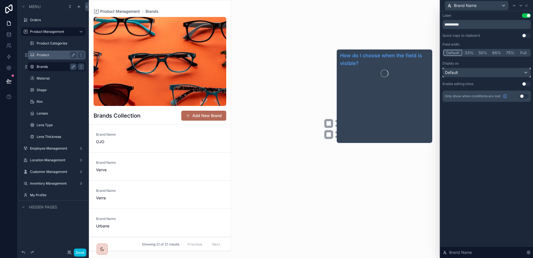
click at [483, 76] on div "Default" at bounding box center [487, 72] width 88 height 9
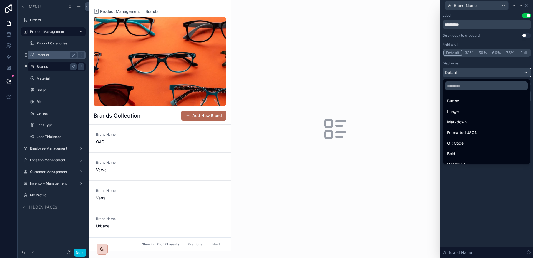
scroll to position [60, 0]
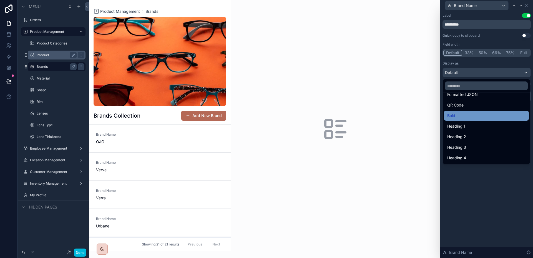
click at [476, 116] on div "Bold" at bounding box center [486, 115] width 78 height 7
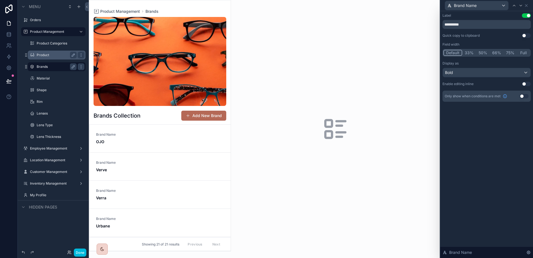
click at [496, 107] on div "**********" at bounding box center [486, 63] width 93 height 104
click at [208, 133] on div "scrollable content" at bounding box center [160, 125] width 142 height 250
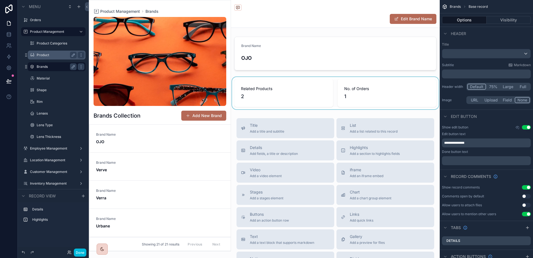
click at [397, 102] on div "scrollable content" at bounding box center [335, 93] width 209 height 32
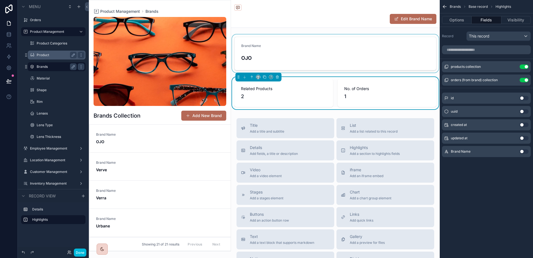
click at [399, 66] on div "scrollable content" at bounding box center [335, 53] width 209 height 38
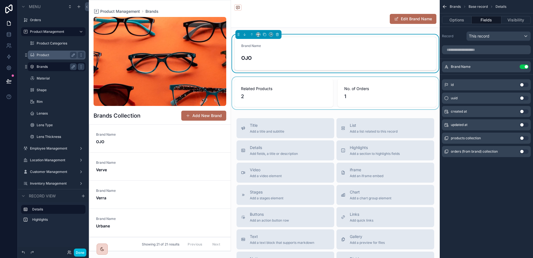
click at [503, 139] on div "products collection Use setting" at bounding box center [486, 137] width 89 height 11
click at [403, 18] on button "Edit Brand Name" at bounding box center [413, 19] width 47 height 10
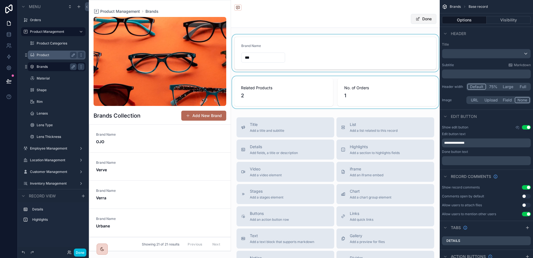
click at [417, 19] on button "Done" at bounding box center [424, 19] width 26 height 10
click at [417, 19] on button "Edit Brand Name" at bounding box center [413, 19] width 47 height 10
click at [384, 42] on div "scrollable content" at bounding box center [335, 52] width 209 height 37
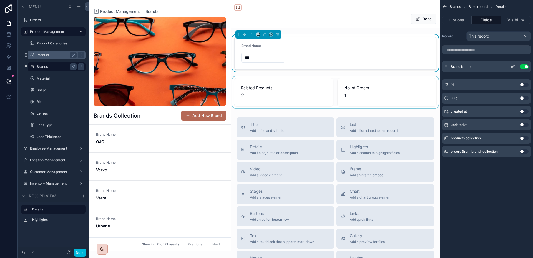
click at [513, 66] on icon "scrollable content" at bounding box center [513, 66] width 4 height 4
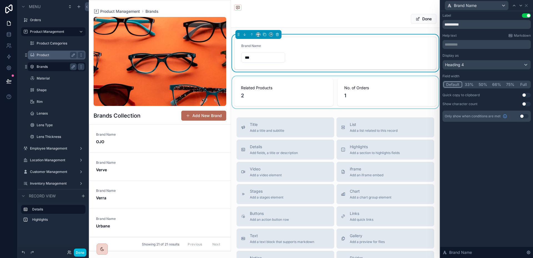
click at [520, 83] on button "Full" at bounding box center [523, 84] width 13 height 6
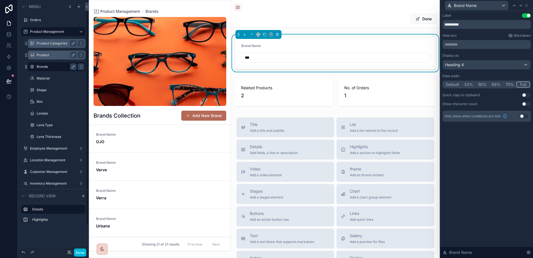
click at [43, 43] on label "Product Categories" at bounding box center [56, 43] width 38 height 4
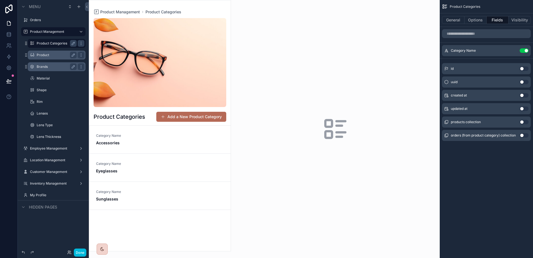
click at [127, 140] on div "scrollable content" at bounding box center [160, 125] width 142 height 250
drag, startPoint x: 127, startPoint y: 140, endPoint x: 154, endPoint y: 136, distance: 27.2
click at [154, 136] on div "Category Name Accessories" at bounding box center [160, 139] width 128 height 12
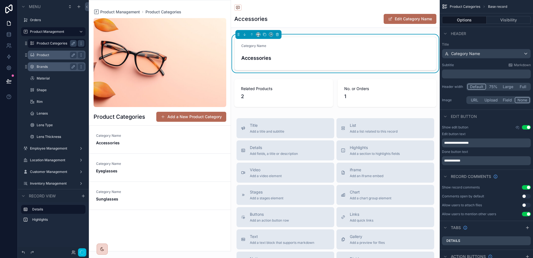
click at [324, 63] on div "Accessories" at bounding box center [335, 57] width 188 height 11
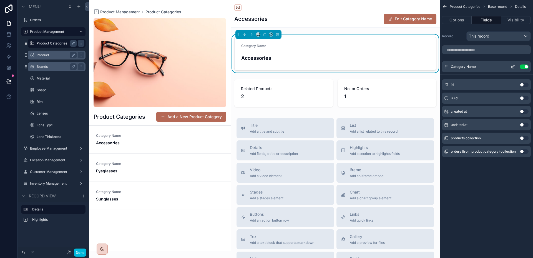
click at [511, 67] on icon "scrollable content" at bounding box center [513, 66] width 4 height 4
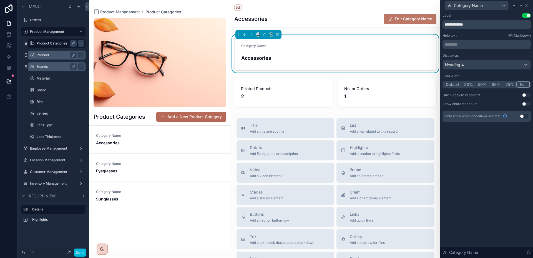
click at [426, 21] on button "Edit Category Name" at bounding box center [410, 19] width 53 height 10
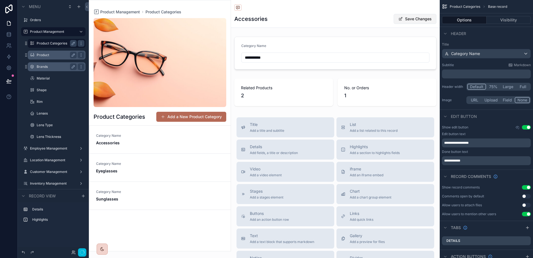
click at [426, 21] on button "Save Changes" at bounding box center [415, 19] width 43 height 10
click at [47, 67] on label "Brands" at bounding box center [56, 66] width 38 height 4
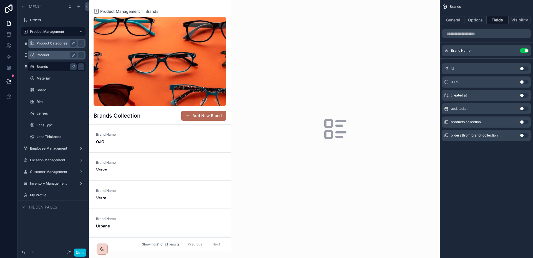
click at [179, 147] on div "scrollable content" at bounding box center [160, 125] width 142 height 250
click at [165, 136] on div "Brand Name OJO" at bounding box center [160, 138] width 128 height 12
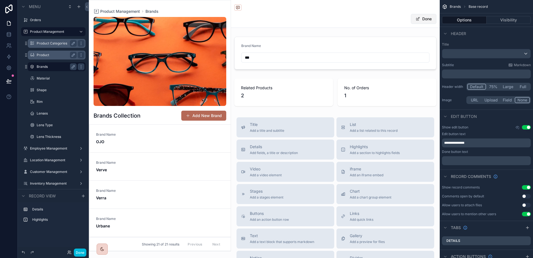
click at [418, 21] on button "Done" at bounding box center [424, 19] width 26 height 10
click at [476, 159] on p "﻿" at bounding box center [486, 160] width 85 height 4
click at [501, 172] on div "Record comments" at bounding box center [486, 175] width 93 height 13
click at [50, 78] on label "Material" at bounding box center [56, 78] width 38 height 4
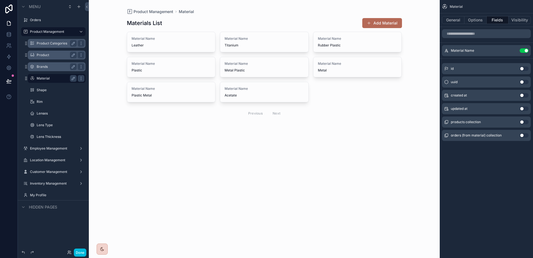
click at [46, 68] on label "Brands" at bounding box center [56, 66] width 38 height 4
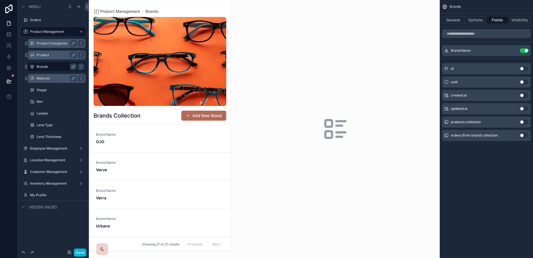
click at [286, 72] on div "scrollable content" at bounding box center [335, 129] width 209 height 258
click at [35, 79] on div "scrollable content" at bounding box center [32, 78] width 7 height 7
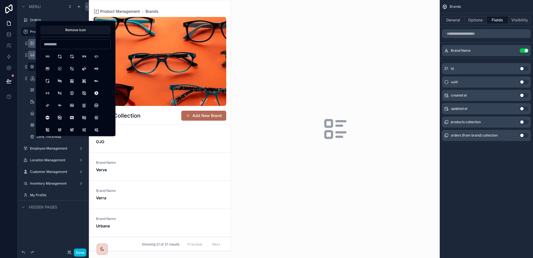
click at [279, 87] on div "scrollable content" at bounding box center [335, 129] width 209 height 258
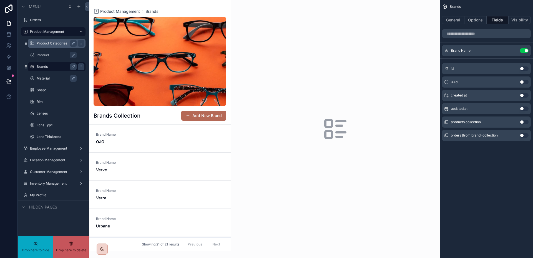
drag, startPoint x: 56, startPoint y: 54, endPoint x: 51, endPoint y: 54, distance: 5.3
drag, startPoint x: 50, startPoint y: 54, endPoint x: 51, endPoint y: 50, distance: 4.5
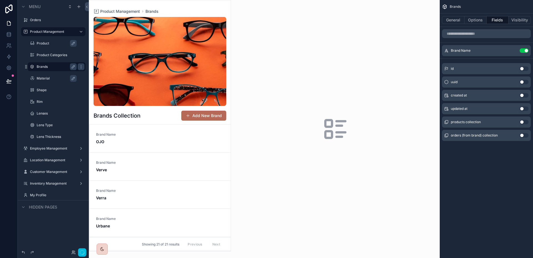
click at [50, 76] on label "Material" at bounding box center [60, 78] width 46 height 4
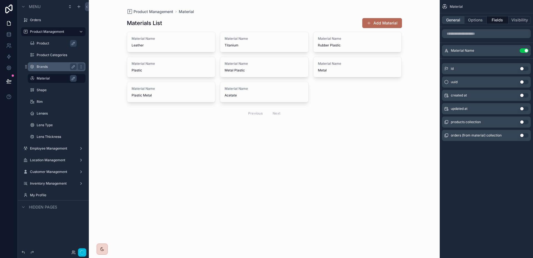
click at [450, 22] on button "General" at bounding box center [453, 20] width 22 height 8
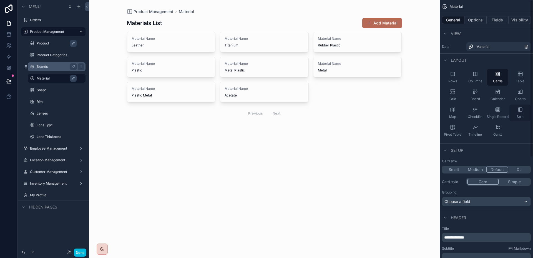
click at [525, 115] on div "Split" at bounding box center [519, 112] width 21 height 17
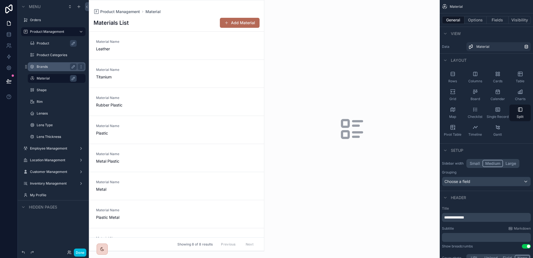
click at [46, 67] on label "Brands" at bounding box center [56, 66] width 38 height 4
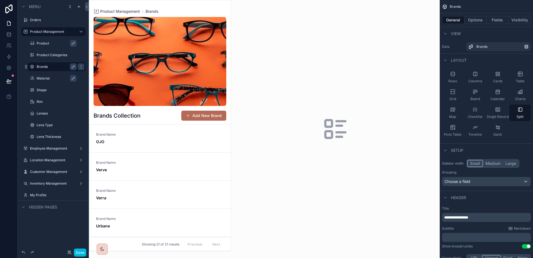
click at [148, 63] on div "scrollable content" at bounding box center [160, 61] width 133 height 89
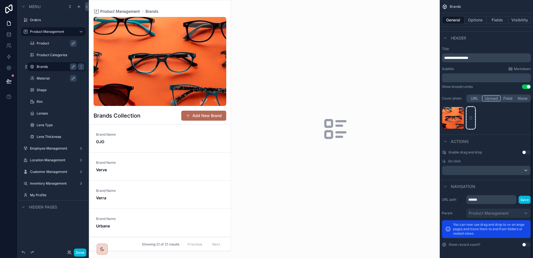
click at [473, 118] on div "scrollable content" at bounding box center [470, 118] width 9 height 22
type input "**********"
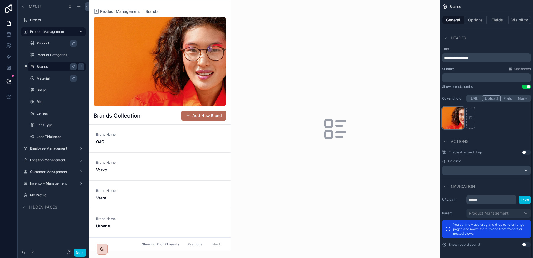
click at [457, 115] on div "Brand-Image .webp" at bounding box center [453, 118] width 22 height 22
click at [458, 115] on div "Brand-Image .webp" at bounding box center [453, 118] width 22 height 22
click at [461, 111] on div "Brand-Image .webp" at bounding box center [453, 118] width 22 height 22
click at [463, 115] on div "Brand-Image .webp" at bounding box center [453, 118] width 22 height 22
click at [204, 77] on div "scrollable content" at bounding box center [160, 61] width 133 height 89
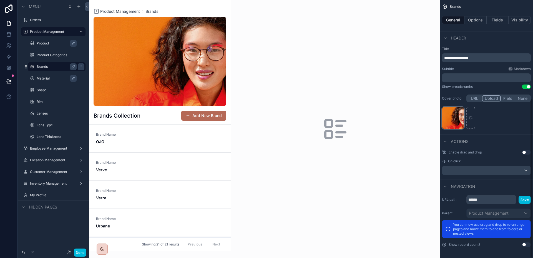
click at [446, 112] on div "Brand-Image .webp" at bounding box center [453, 118] width 22 height 22
click at [462, 121] on div "Brand-Image .webp" at bounding box center [453, 118] width 22 height 22
click at [471, 116] on icon "scrollable content" at bounding box center [471, 118] width 4 height 4
type input "**********"
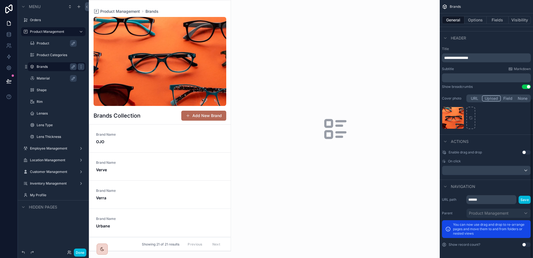
click at [41, 76] on label "Material" at bounding box center [60, 78] width 46 height 4
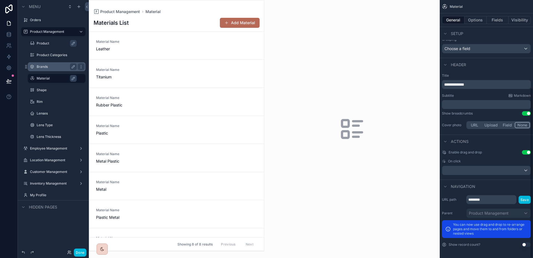
scroll to position [133, 0]
click at [526, 152] on button "Use setting" at bounding box center [526, 152] width 9 height 4
click at [491, 125] on button "Upload" at bounding box center [491, 125] width 18 height 6
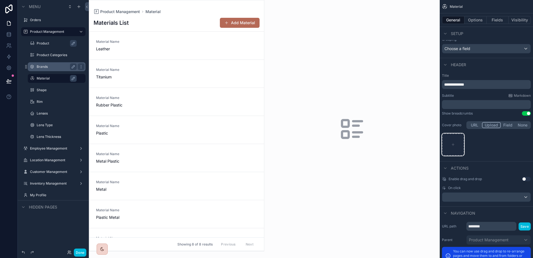
click at [460, 145] on div "scrollable content" at bounding box center [453, 144] width 22 height 22
type input "**********"
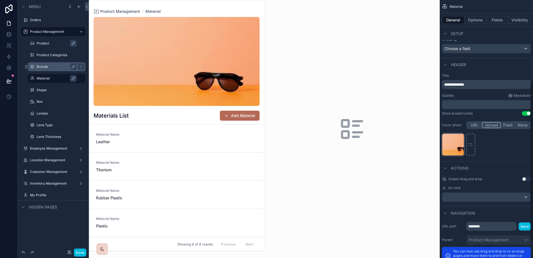
click at [459, 137] on div "Material-Image .jpeg" at bounding box center [453, 144] width 22 height 22
click at [473, 143] on div "scrollable content" at bounding box center [470, 144] width 9 height 22
type input "**********"
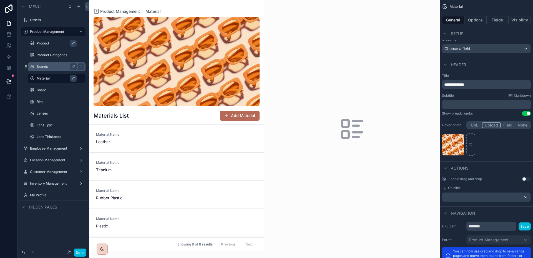
click at [48, 69] on div "Brands" at bounding box center [57, 66] width 40 height 7
click at [43, 66] on label "Brands" at bounding box center [56, 66] width 38 height 4
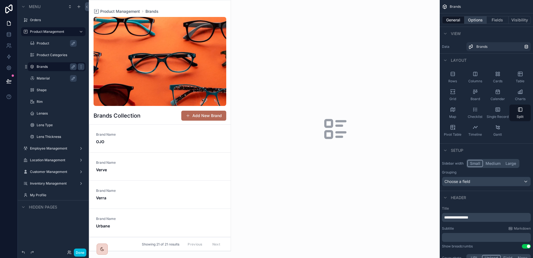
click at [480, 22] on button "Options" at bounding box center [475, 20] width 22 height 8
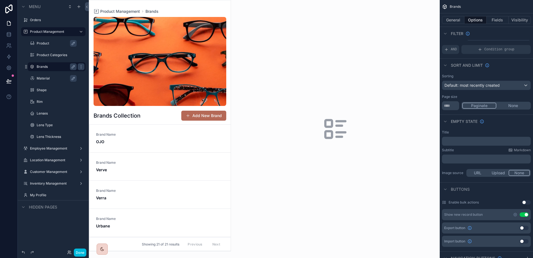
scroll to position [12, 0]
click at [498, 88] on div "Default: most recently created" at bounding box center [486, 83] width 88 height 9
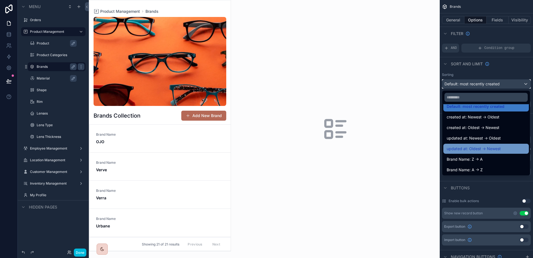
scroll to position [8, 0]
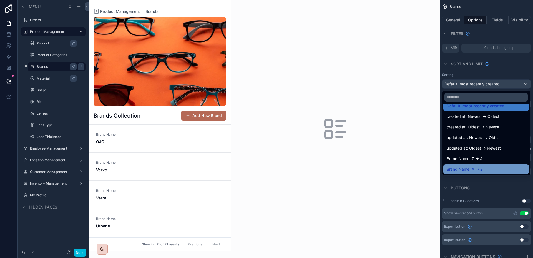
click at [480, 169] on span "Brand Name: A -> Z" at bounding box center [465, 169] width 36 height 7
